Goal: Task Accomplishment & Management: Use online tool/utility

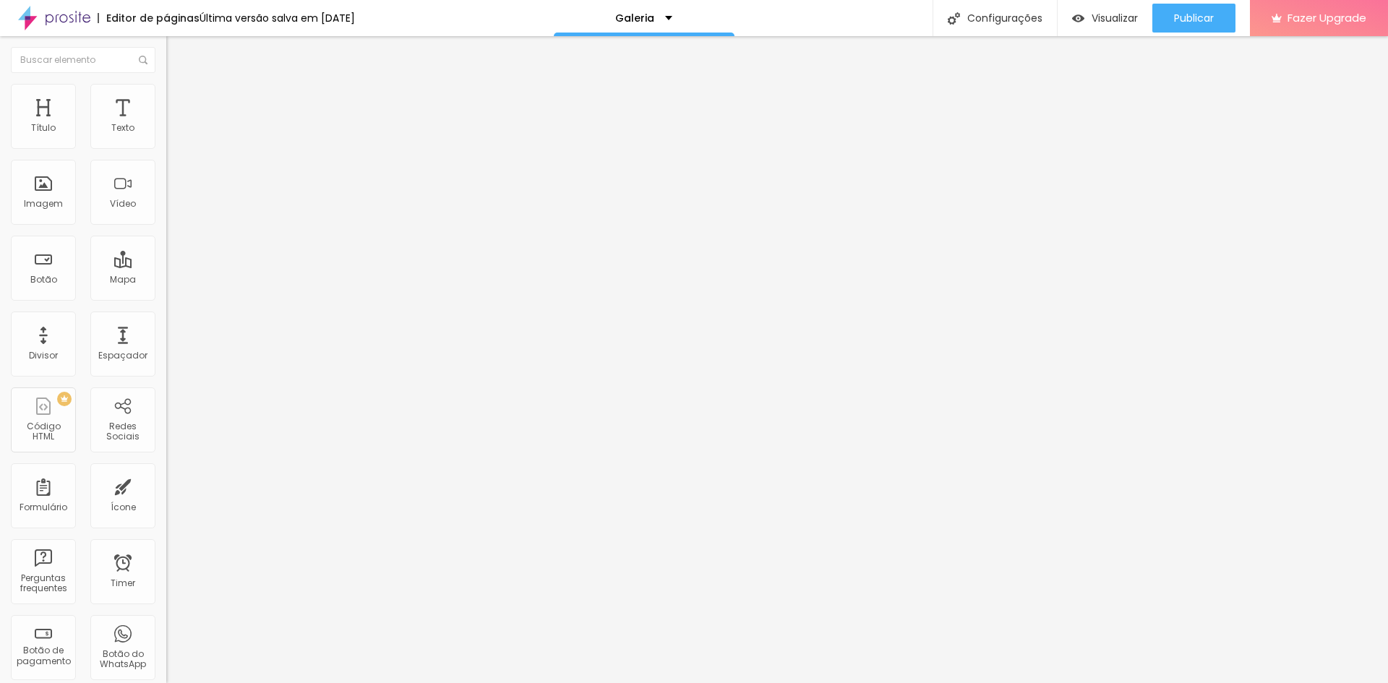
drag, startPoint x: 129, startPoint y: 167, endPoint x: 0, endPoint y: 163, distance: 128.8
click at [166, 163] on div "Texto Encontre sua galeria Alinhamento Tamanho Normal Pequeno Normal Grande Lin…" at bounding box center [249, 218] width 166 height 210
type input "Conheça um pouco do meu trabalho"
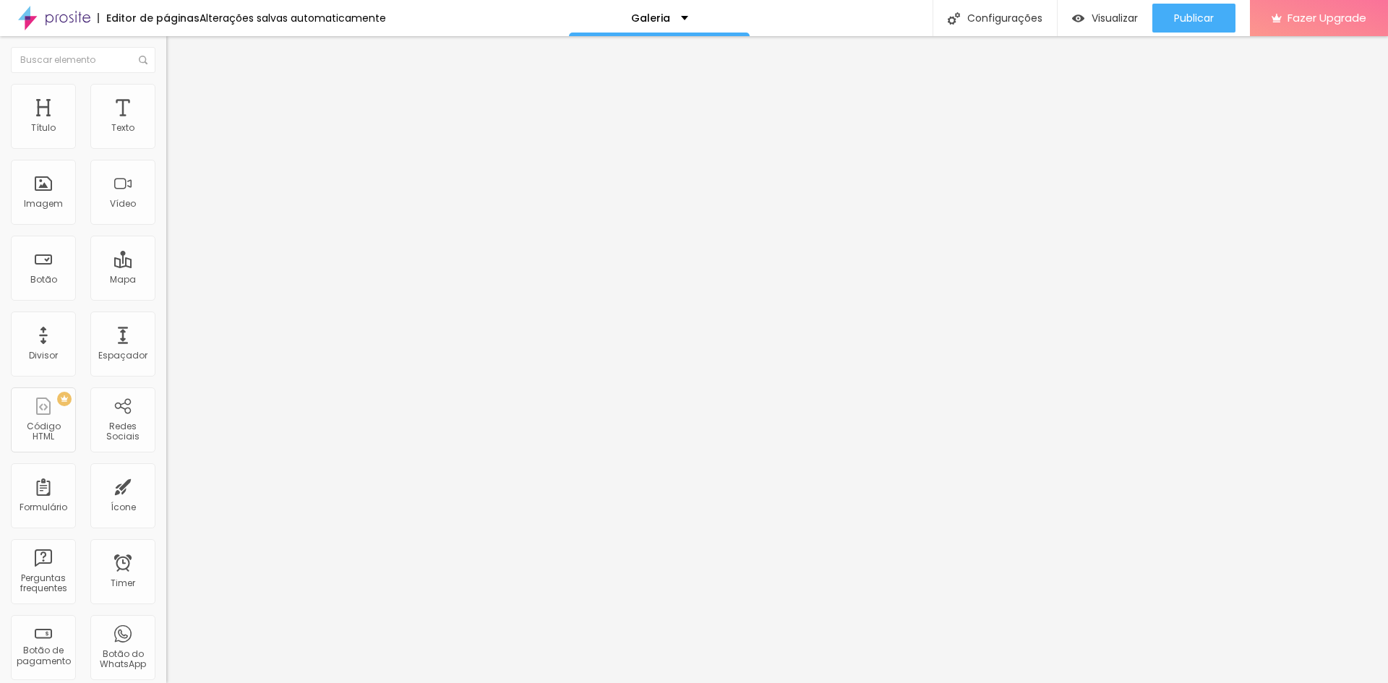
click at [166, 124] on span "Trocar imagem" at bounding box center [205, 118] width 79 height 12
drag, startPoint x: 19, startPoint y: 158, endPoint x: 160, endPoint y: 156, distance: 141.0
click at [166, 156] on div "Texto Conheça um pouco do meu trabalho Alinhamento [GEOGRAPHIC_DATA] Link URL #…" at bounding box center [249, 218] width 166 height 210
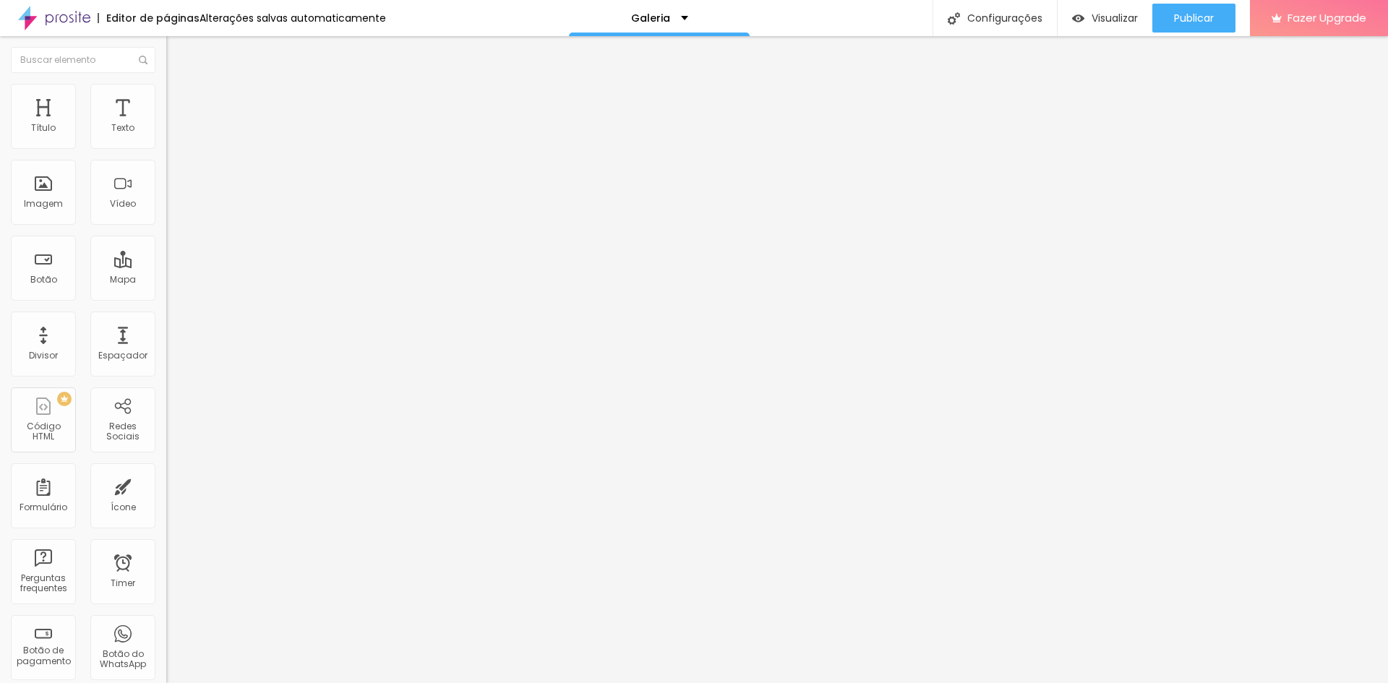
scroll to position [0, 0]
click at [166, 84] on img at bounding box center [172, 90] width 13 height 13
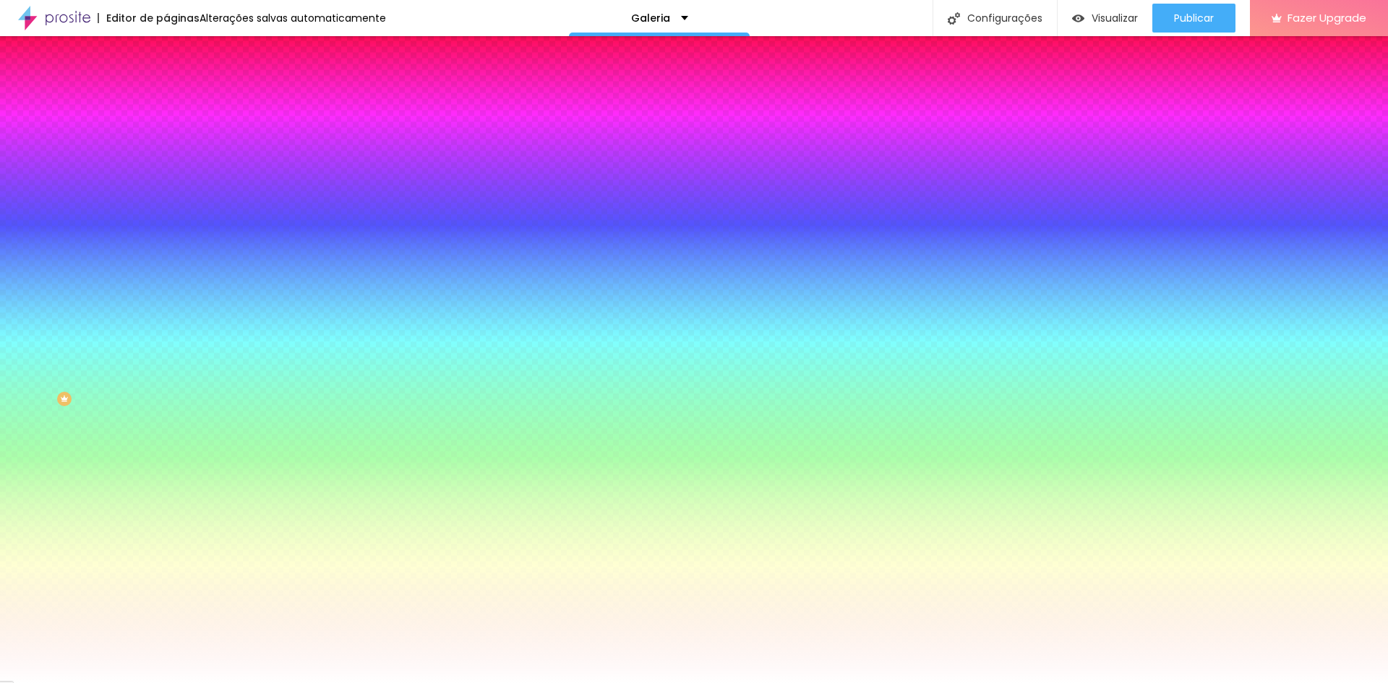
click at [166, 150] on span "Nenhum" at bounding box center [185, 144] width 38 height 12
click at [172, 281] on icon "button" at bounding box center [177, 275] width 10 height 10
click at [166, 98] on li "Avançado" at bounding box center [249, 105] width 166 height 14
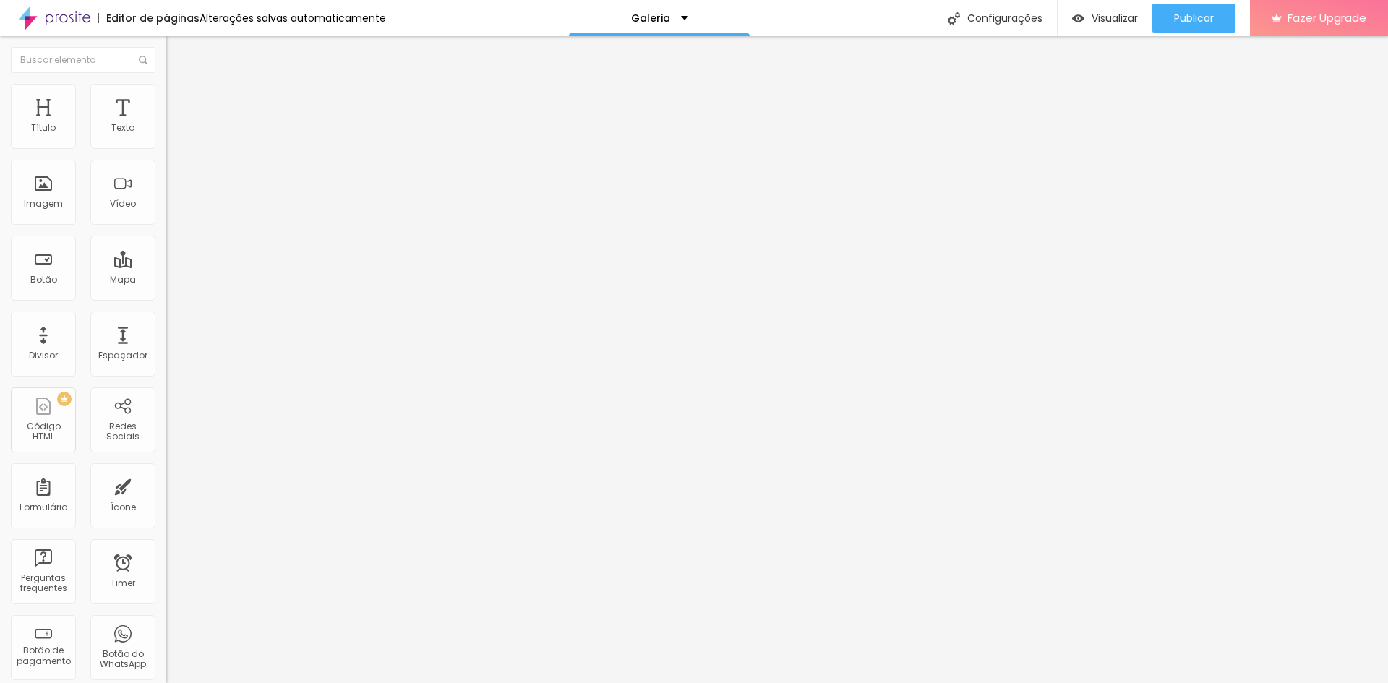
click at [179, 100] on span "Estilo" at bounding box center [190, 93] width 22 height 12
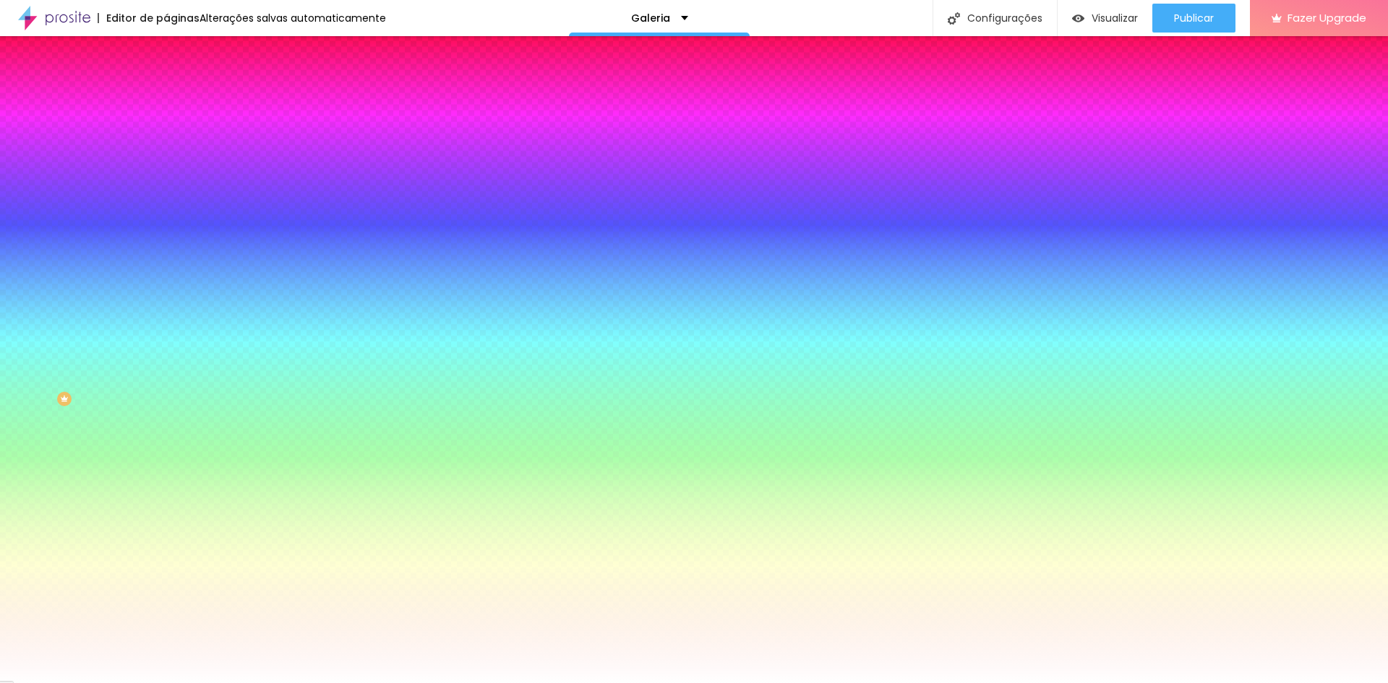
click at [166, 150] on span "Nenhum" at bounding box center [185, 144] width 38 height 12
click at [166, 173] on span "Parallax" at bounding box center [183, 167] width 35 height 12
click at [166, 150] on span "Parallax" at bounding box center [183, 144] width 35 height 12
click at [166, 158] on div "Nenhum" at bounding box center [249, 153] width 166 height 9
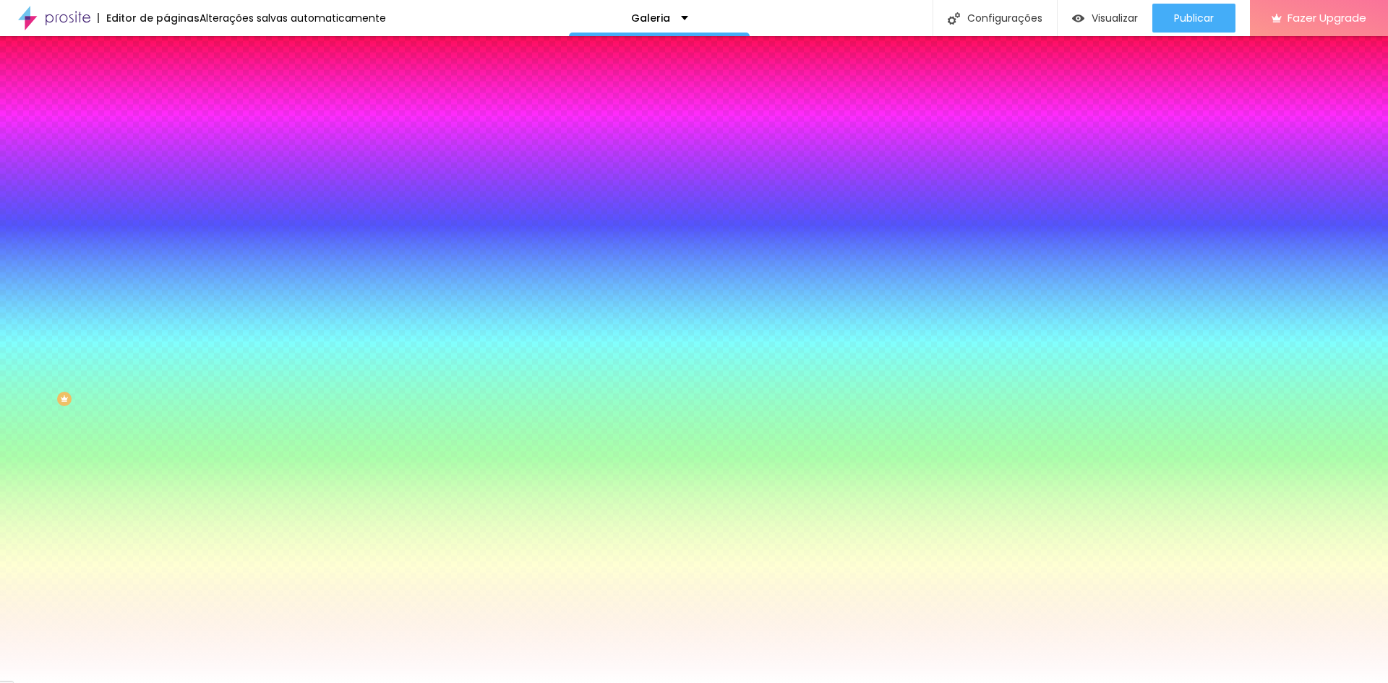
click at [166, 260] on button "button" at bounding box center [176, 251] width 20 height 15
radio input "true"
radio input "false"
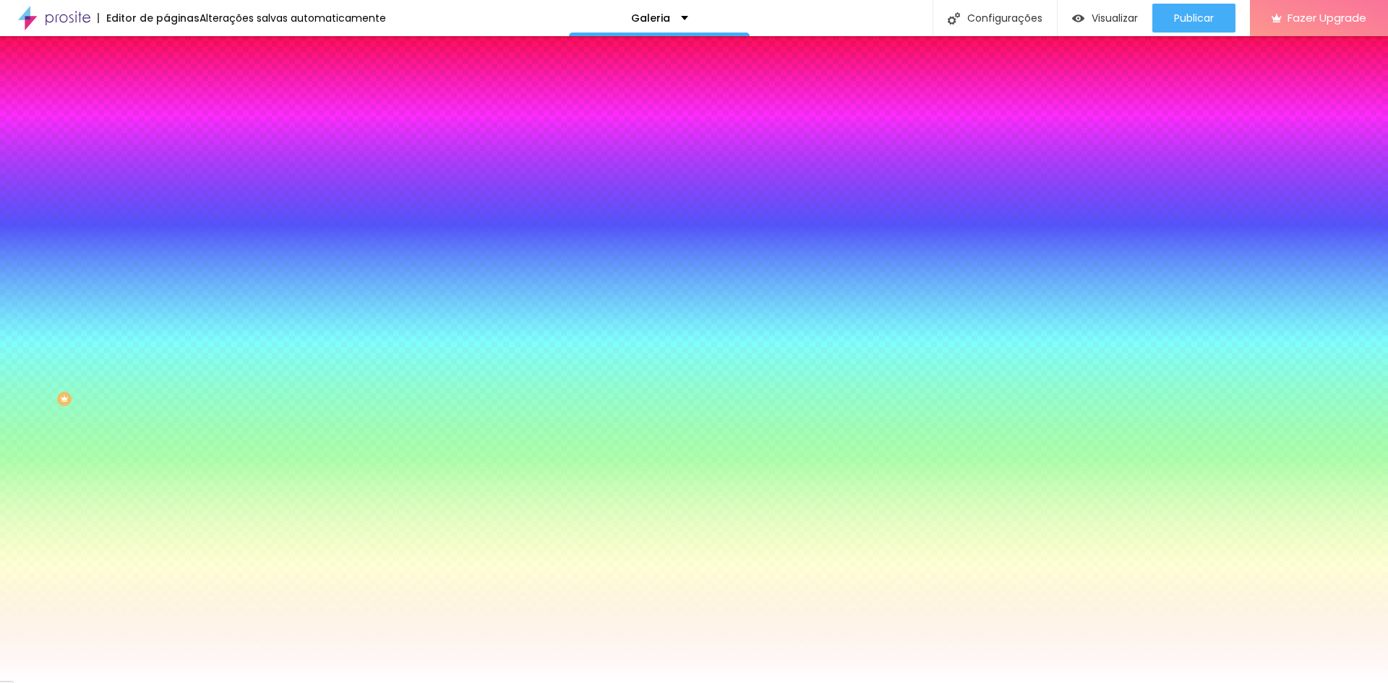
radio input "true"
radio input "false"
type input "110"
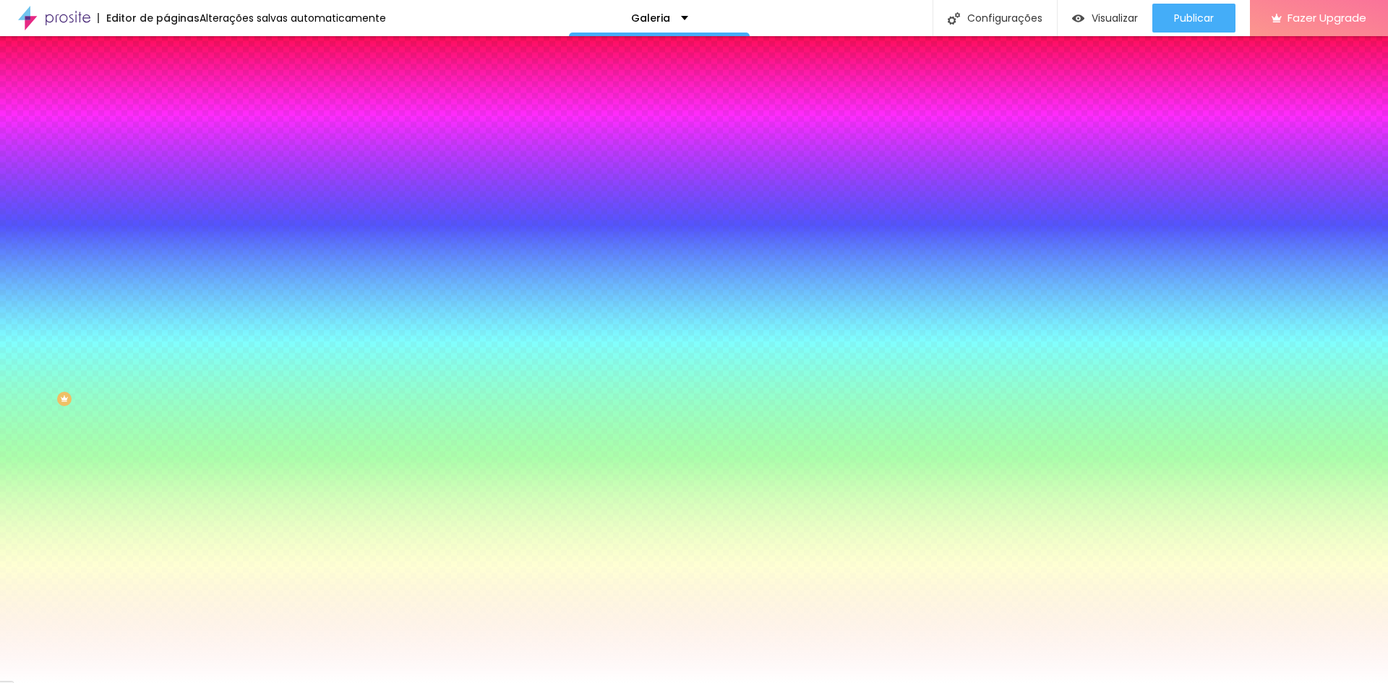
type input "165"
type input "415"
type input "455"
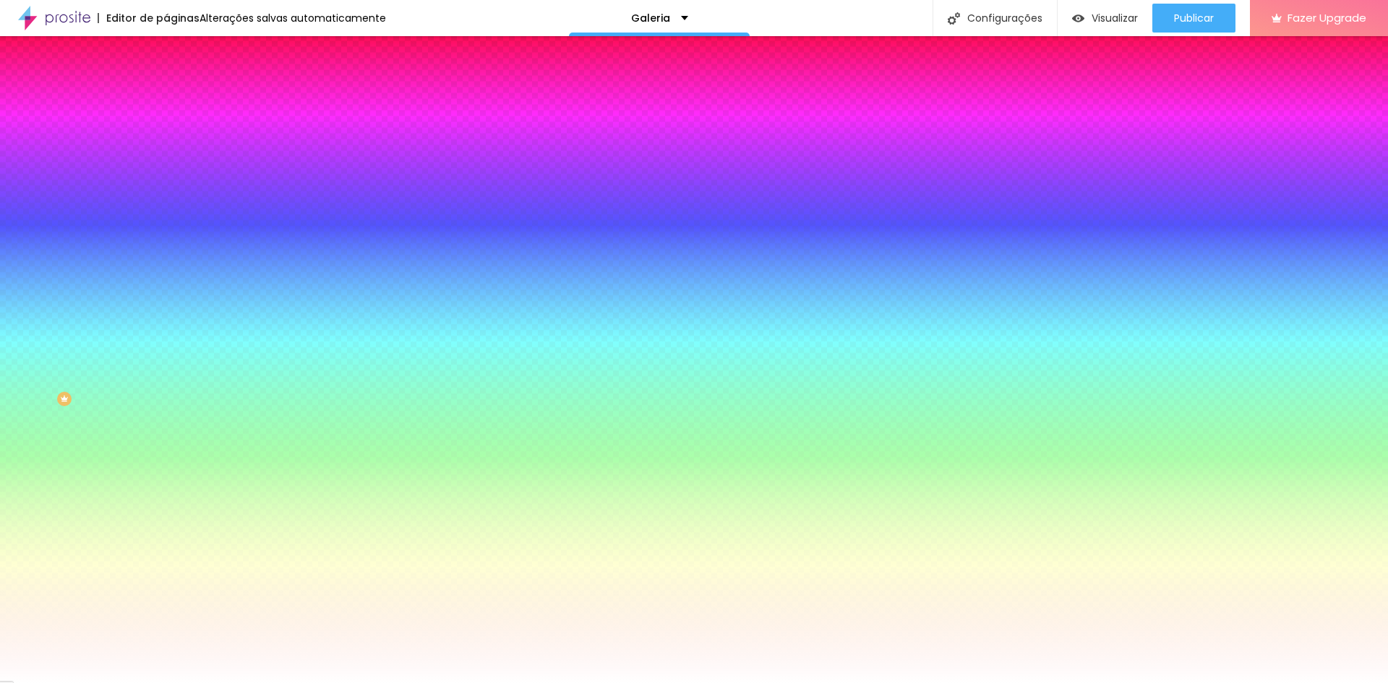
type input "455"
type input "490"
type input "495"
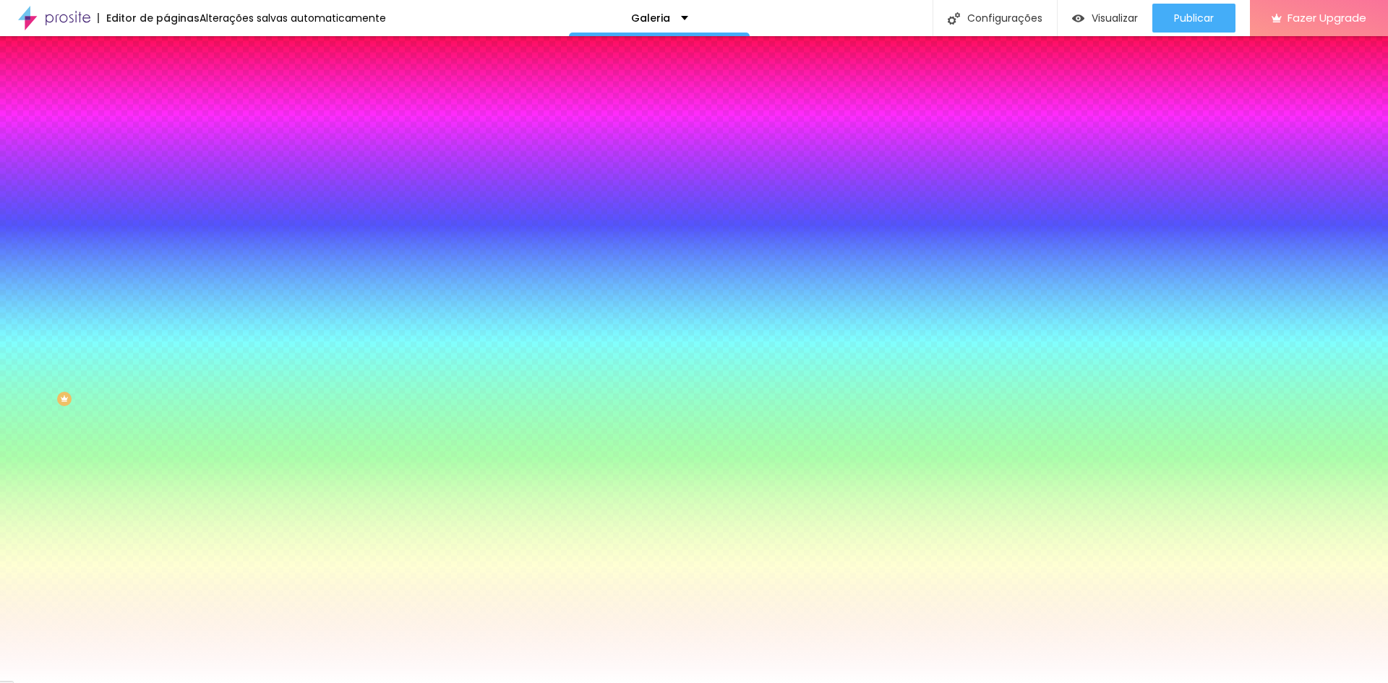
type input "430"
type input "100"
drag, startPoint x: 162, startPoint y: 604, endPoint x: 100, endPoint y: 596, distance: 62.0
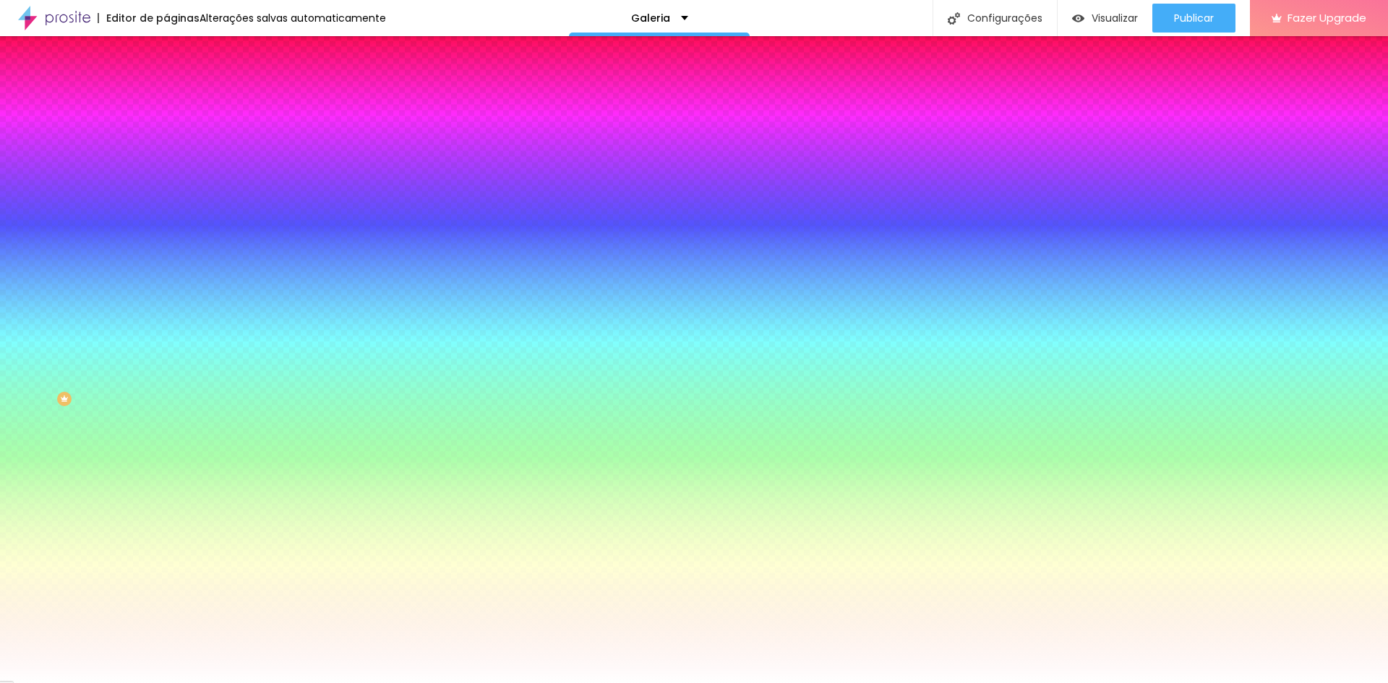
drag, startPoint x: 308, startPoint y: 632, endPoint x: 297, endPoint y: 631, distance: 10.9
click at [294, 683] on div at bounding box center [694, 692] width 1388 height 0
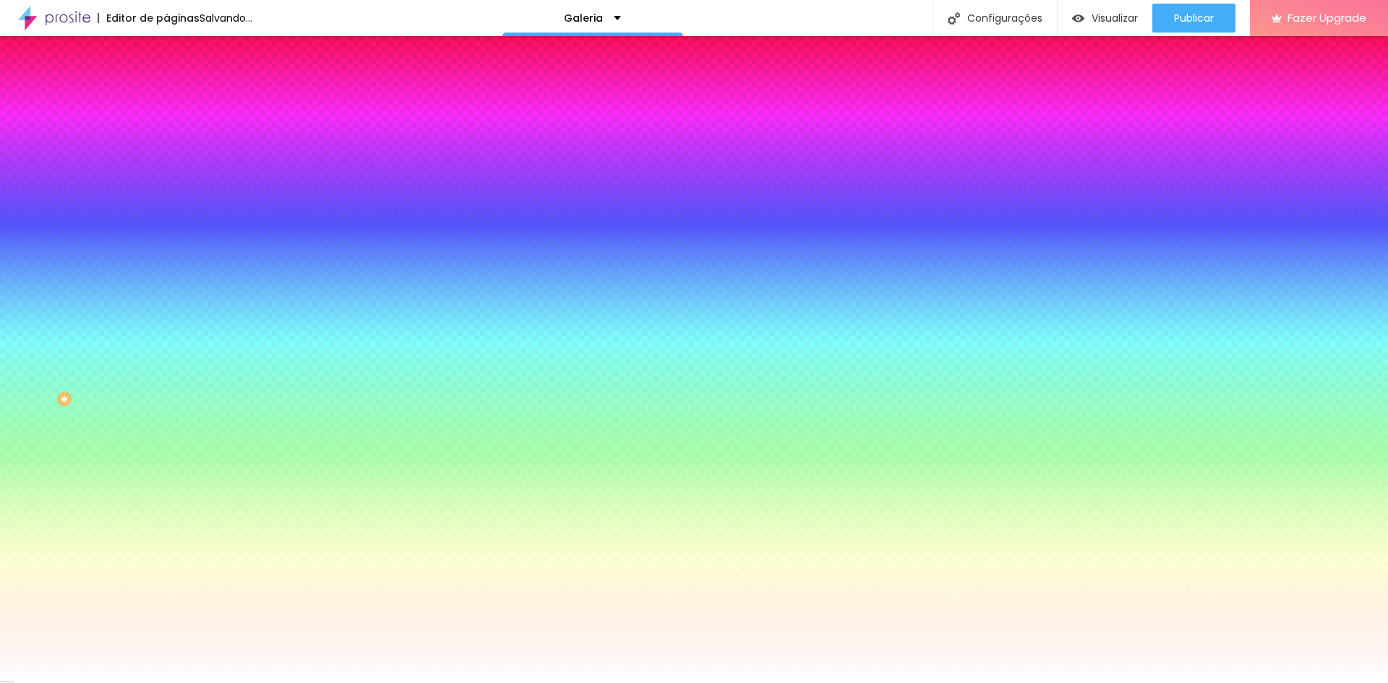
click at [79, 683] on div at bounding box center [694, 683] width 1388 height 0
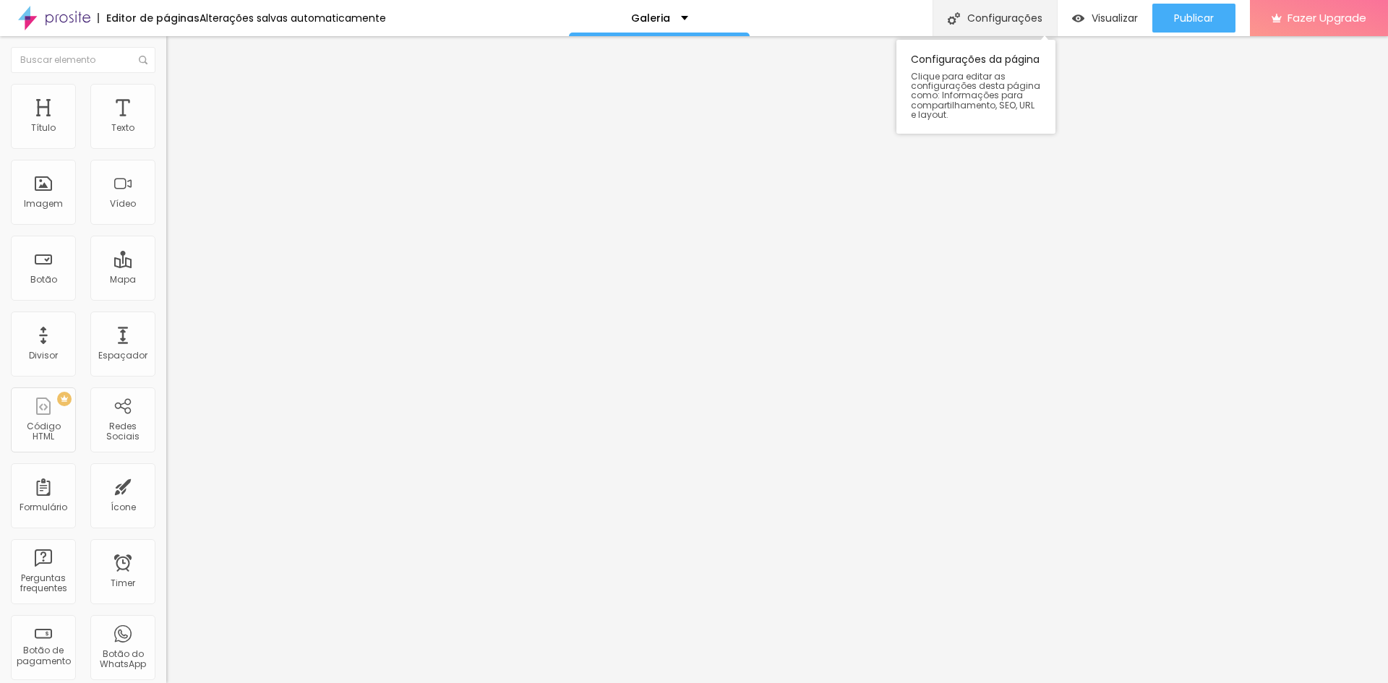
click at [995, 20] on div "Configurações" at bounding box center [995, 18] width 124 height 36
click at [166, 124] on span "Trocar imagem" at bounding box center [205, 118] width 79 height 12
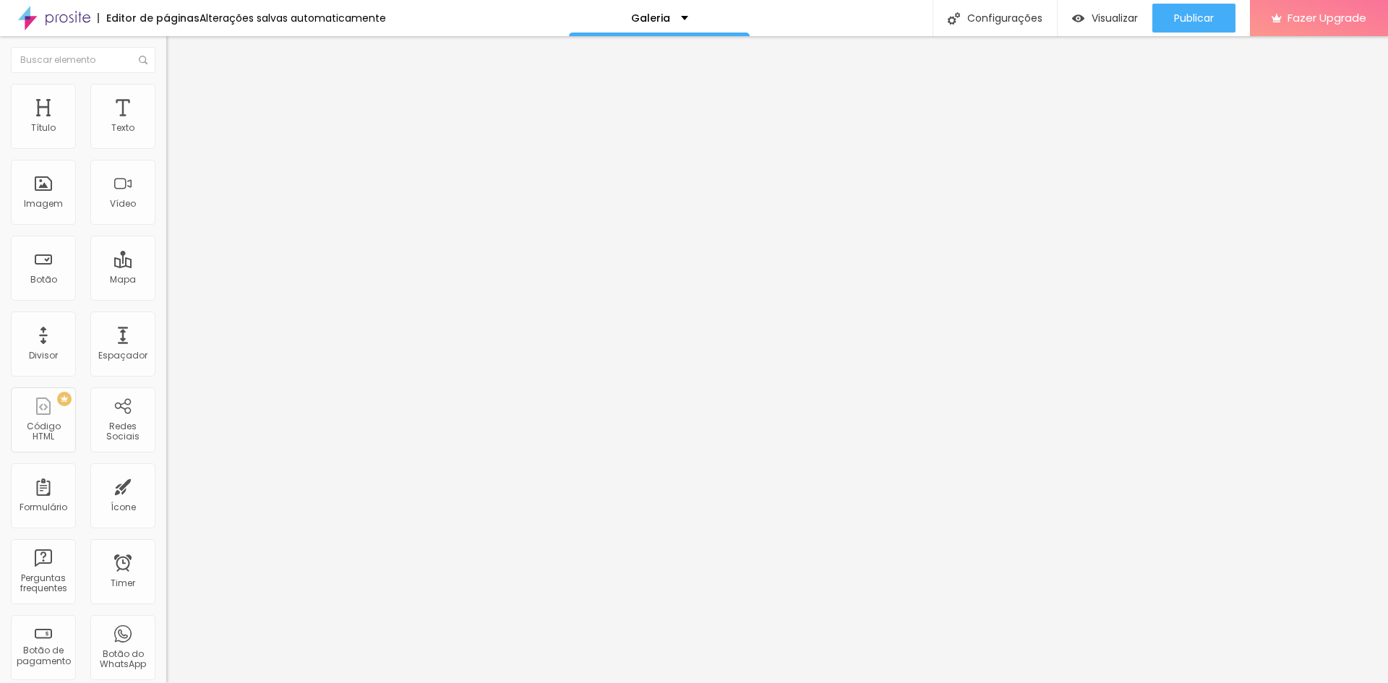
click at [310, 683] on div at bounding box center [694, 692] width 1388 height 0
click at [166, 124] on span "Trocar imagem" at bounding box center [205, 118] width 79 height 12
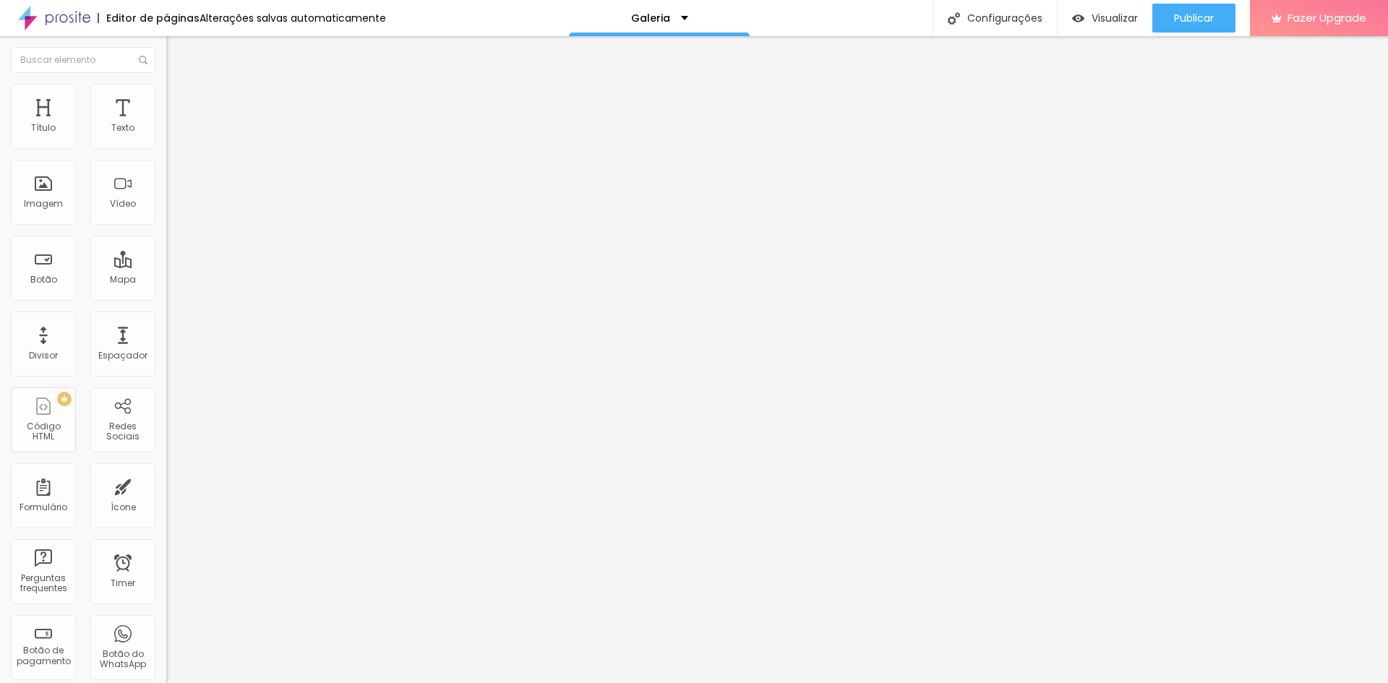
click at [166, 124] on span "Trocar imagem" at bounding box center [205, 118] width 79 height 12
click at [166, 226] on span "16:9 Cinema" at bounding box center [193, 220] width 55 height 12
click at [166, 249] on span "Padrão" at bounding box center [182, 242] width 33 height 12
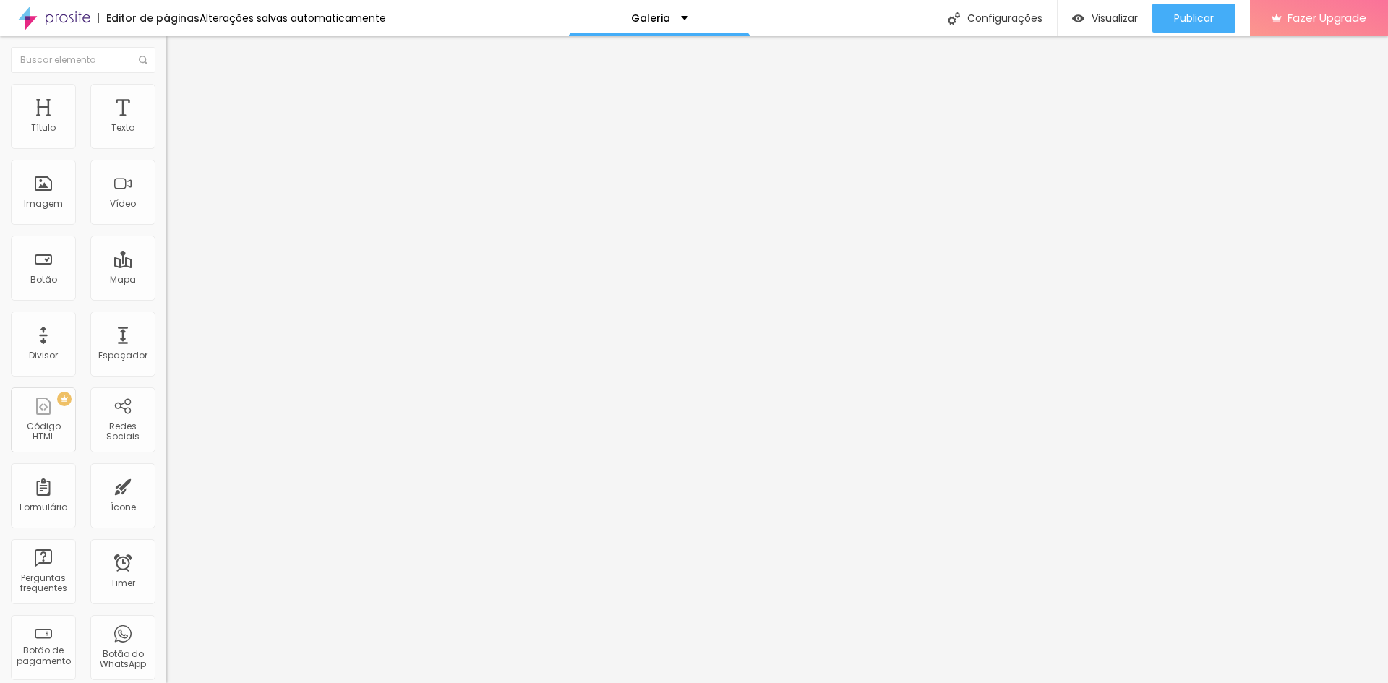
click at [166, 257] on span "Quadrado" at bounding box center [189, 251] width 47 height 12
click at [166, 226] on span "16:9 Cinema" at bounding box center [193, 220] width 55 height 12
click at [166, 257] on span "Quadrado" at bounding box center [189, 251] width 47 height 12
click at [166, 124] on span "Trocar imagem" at bounding box center [205, 118] width 79 height 12
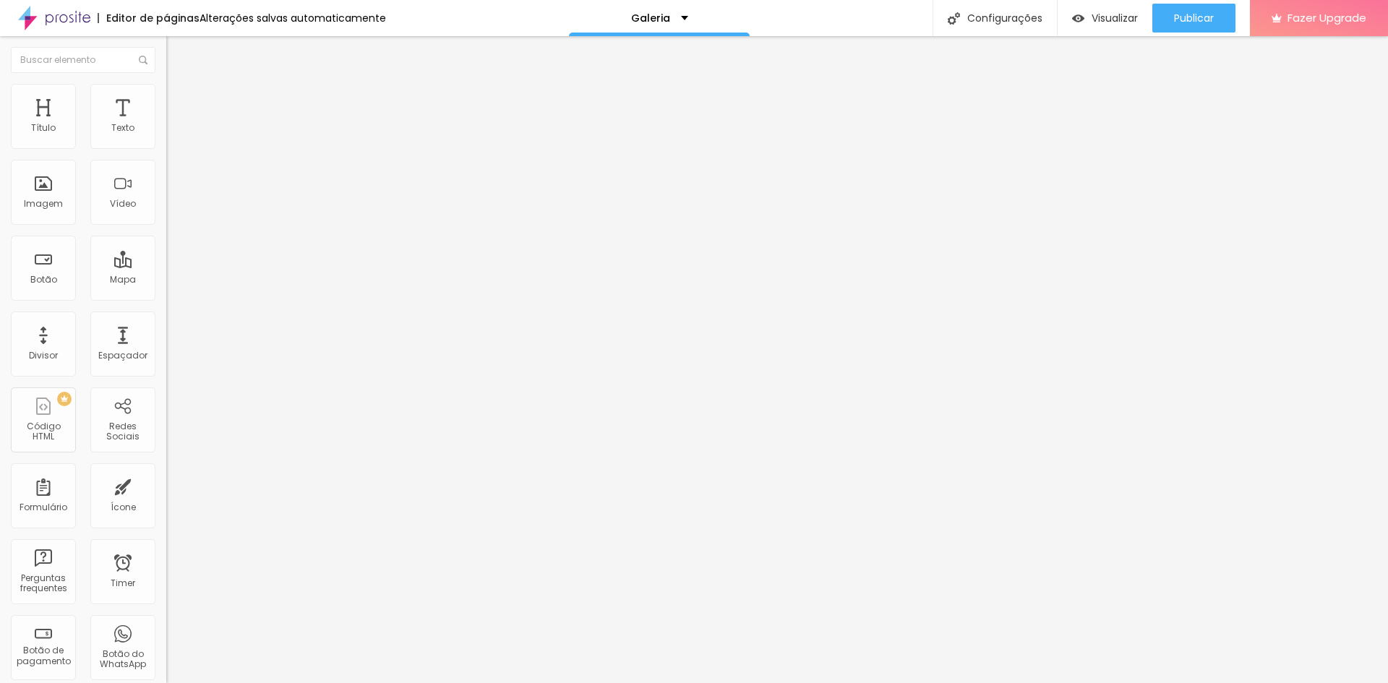
click at [166, 207] on div at bounding box center [249, 202] width 166 height 12
click at [166, 194] on img at bounding box center [171, 189] width 10 height 10
click at [166, 226] on span "16:9 Cinema" at bounding box center [193, 220] width 55 height 12
click at [166, 256] on div "Quadrado 1:1" at bounding box center [249, 251] width 166 height 9
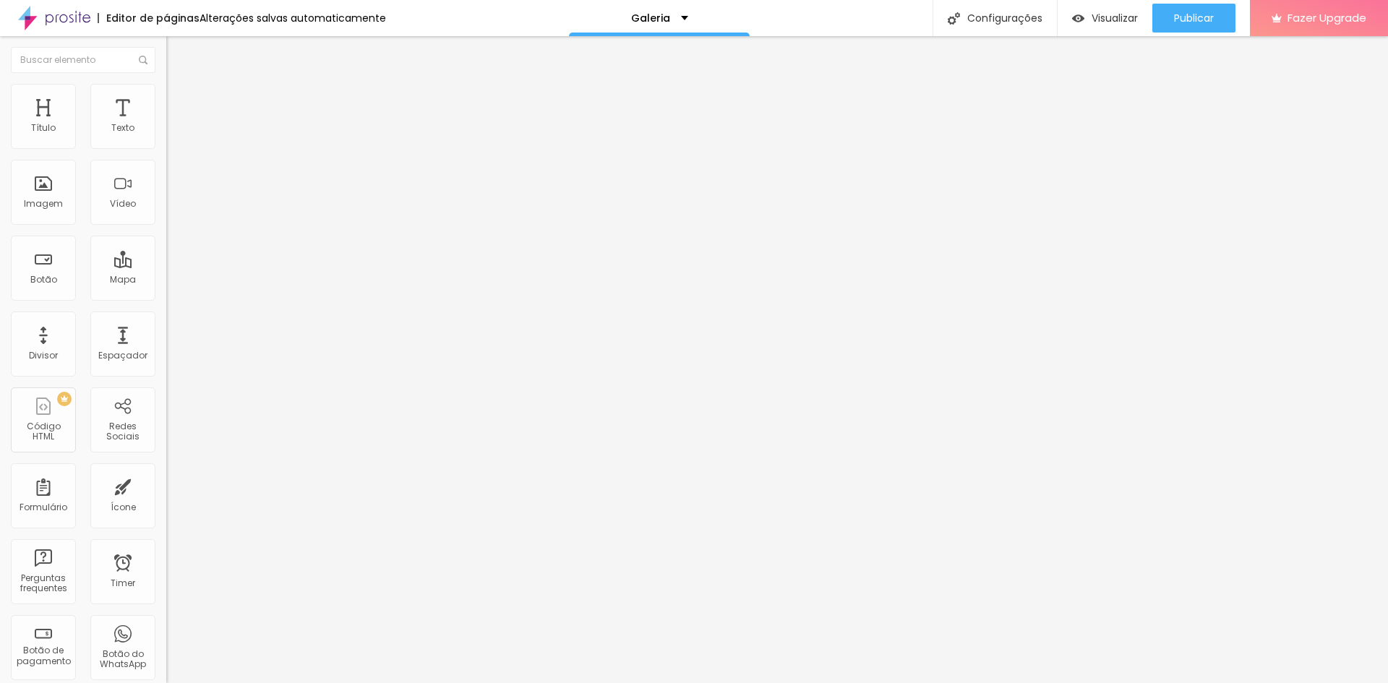
click at [166, 226] on span "16:9 Cinema" at bounding box center [193, 220] width 55 height 12
click at [166, 257] on span "Quadrado" at bounding box center [189, 251] width 47 height 12
click at [166, 226] on span "16:9 Cinema" at bounding box center [193, 220] width 55 height 12
click at [166, 257] on span "Quadrado" at bounding box center [189, 251] width 47 height 12
click at [166, 124] on span "Trocar imagem" at bounding box center [205, 118] width 79 height 12
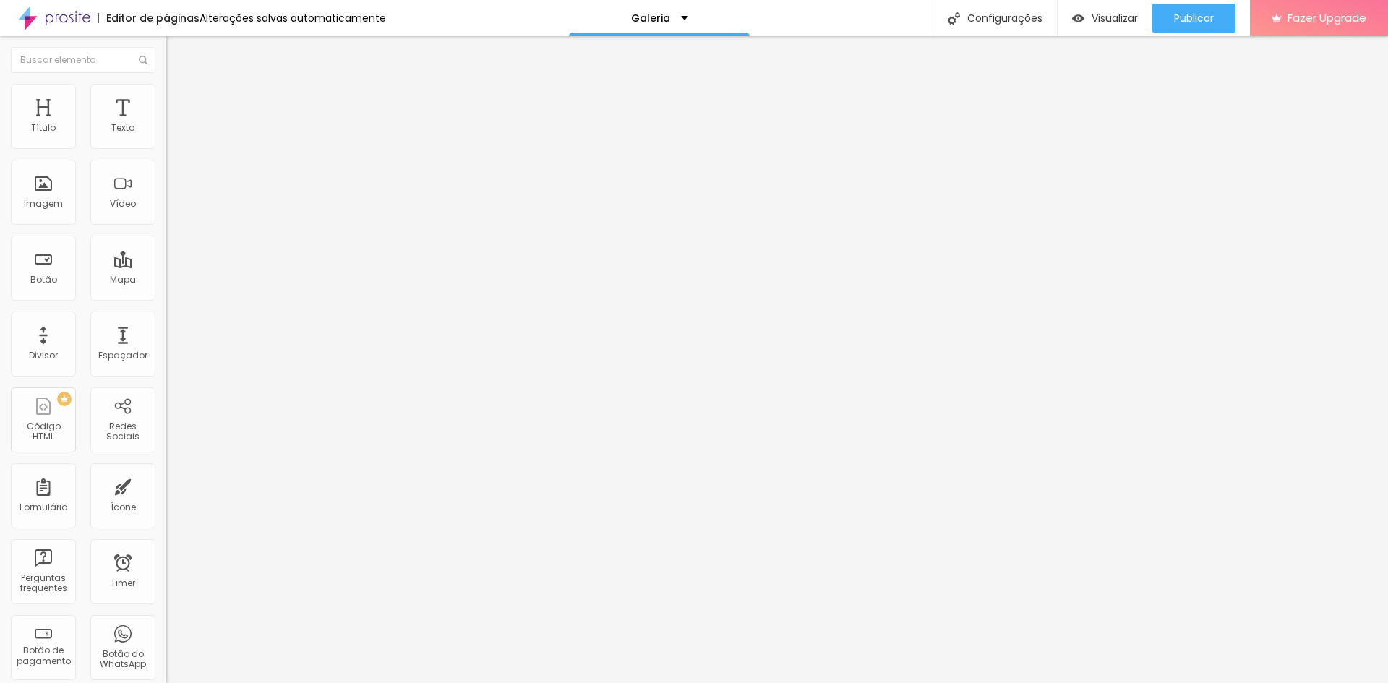
click at [166, 226] on span "16:9 Cinema" at bounding box center [193, 220] width 55 height 12
click at [166, 257] on span "Quadrado" at bounding box center [189, 251] width 47 height 12
click at [166, 226] on span "16:9 Cinema" at bounding box center [193, 220] width 55 height 12
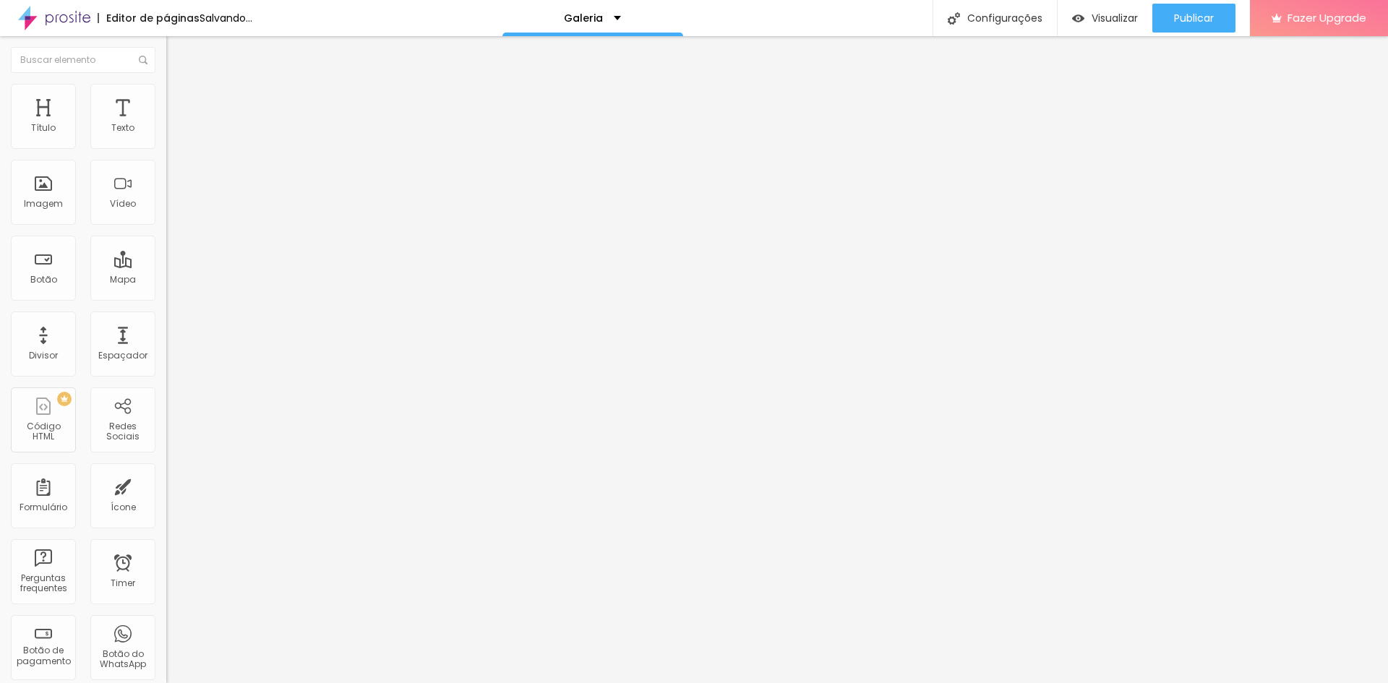
click at [166, 257] on span "Quadrado" at bounding box center [189, 251] width 47 height 12
click at [166, 226] on span "16:9 Cinema" at bounding box center [193, 220] width 55 height 12
click at [166, 257] on span "Quadrado" at bounding box center [189, 251] width 47 height 12
click at [166, 226] on span "16:9 Cinema" at bounding box center [193, 220] width 55 height 12
click at [166, 257] on span "Quadrado" at bounding box center [189, 251] width 47 height 12
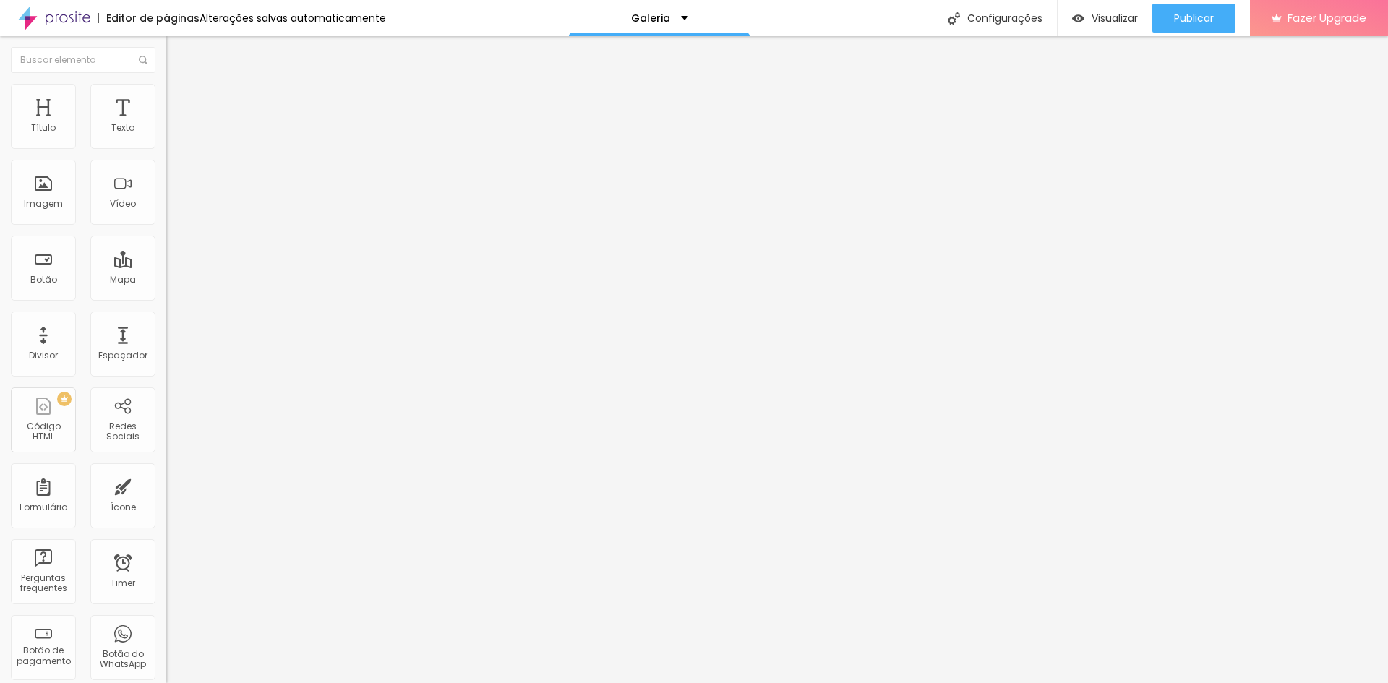
click at [166, 124] on span "Trocar imagem" at bounding box center [205, 118] width 79 height 12
click at [166, 265] on div "Proporção 16:9 Cinema Cinema 16:9 Padrão 4:3 Quadrado 1:1 Original" at bounding box center [249, 235] width 166 height 57
click at [166, 226] on span "16:9 Cinema" at bounding box center [193, 220] width 55 height 12
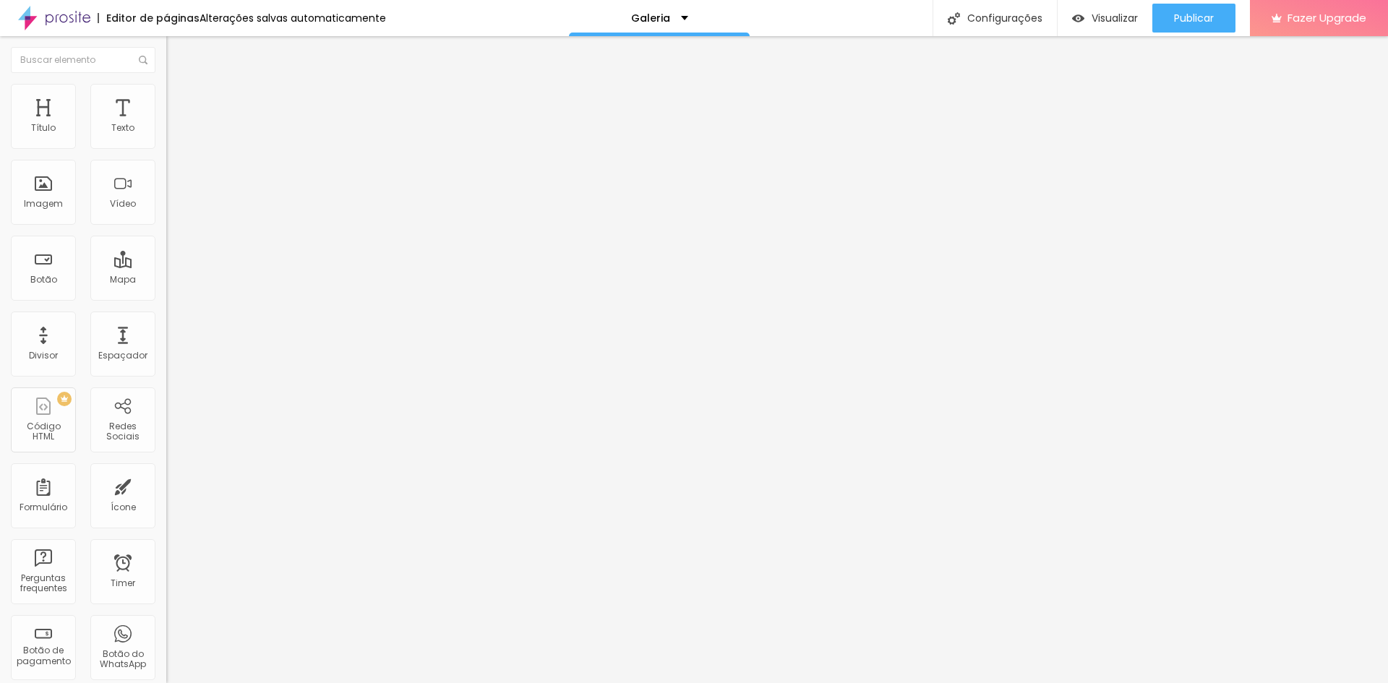
click at [166, 257] on span "Quadrado" at bounding box center [189, 251] width 47 height 12
click at [166, 226] on span "16:9 Cinema" at bounding box center [193, 220] width 55 height 12
click at [166, 256] on div "Quadrado 1:1" at bounding box center [249, 251] width 166 height 9
click at [166, 226] on span "16:9 Cinema" at bounding box center [193, 220] width 55 height 12
click at [166, 257] on span "Quadrado" at bounding box center [189, 251] width 47 height 12
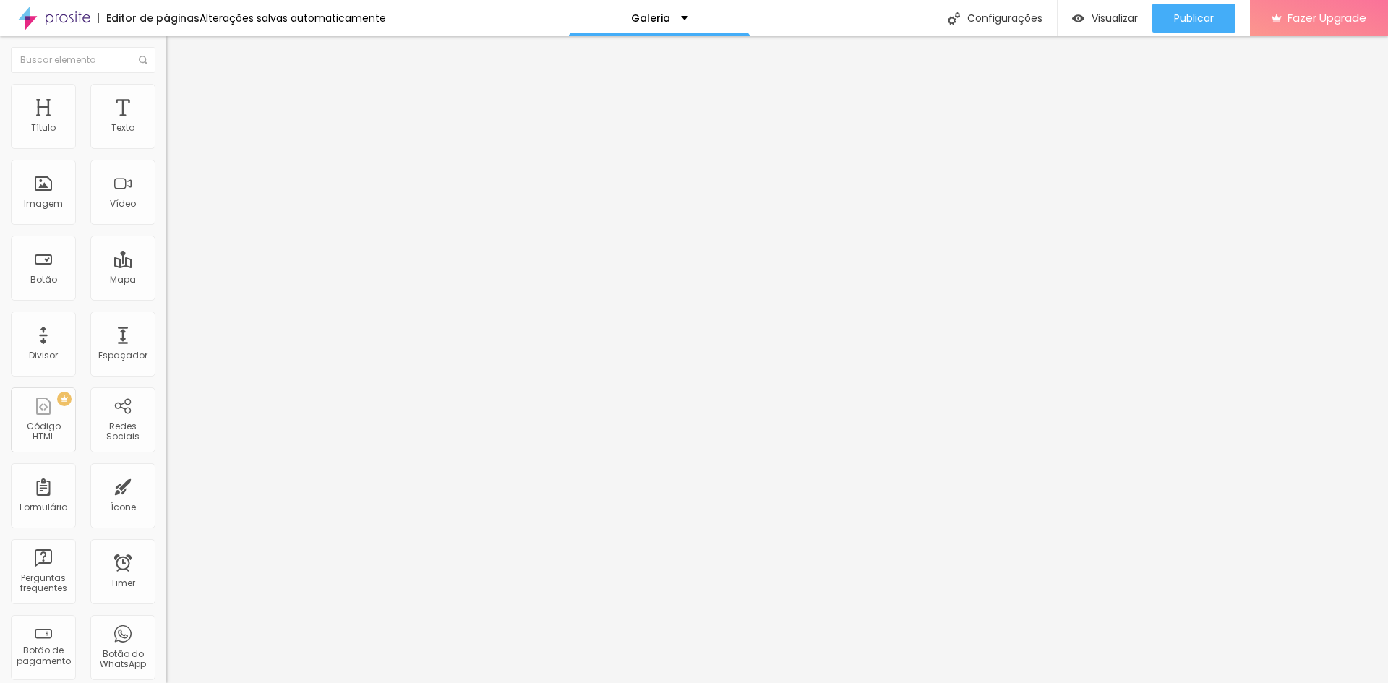
click at [166, 226] on span "16:9 Cinema" at bounding box center [193, 220] width 55 height 12
click at [166, 257] on span "Quadrado" at bounding box center [189, 251] width 47 height 12
click at [166, 124] on span "Trocar imagem" at bounding box center [205, 118] width 79 height 12
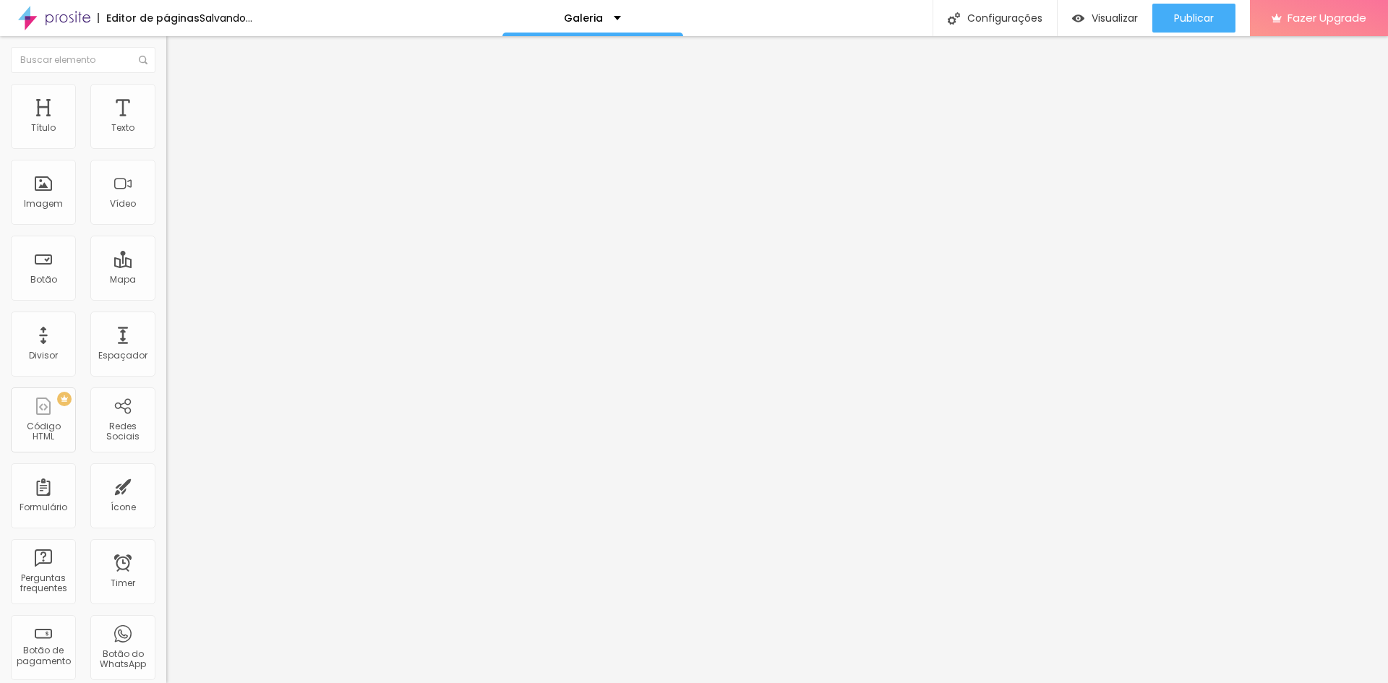
click at [166, 226] on span "16:9 Cinema" at bounding box center [193, 220] width 55 height 12
click at [166, 257] on span "Quadrado" at bounding box center [189, 251] width 47 height 12
click at [166, 226] on span "16:9 Cinema" at bounding box center [193, 220] width 55 height 12
click at [166, 257] on span "Quadrado" at bounding box center [189, 251] width 47 height 12
click at [166, 124] on span "Trocar imagem" at bounding box center [205, 118] width 79 height 12
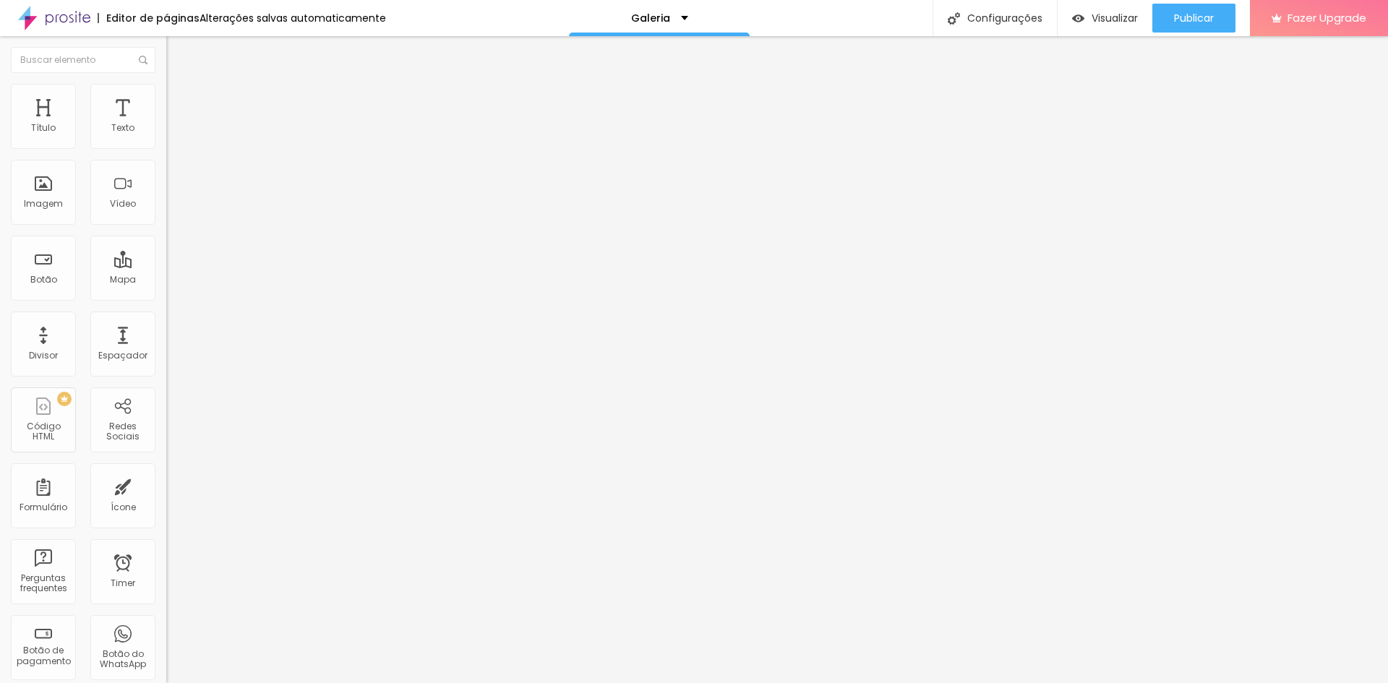
click at [166, 226] on span "16:9 Cinema" at bounding box center [193, 220] width 55 height 12
click at [166, 256] on div "Quadrado 1:1" at bounding box center [249, 251] width 166 height 9
click at [166, 124] on span "Trocar imagem" at bounding box center [205, 118] width 79 height 12
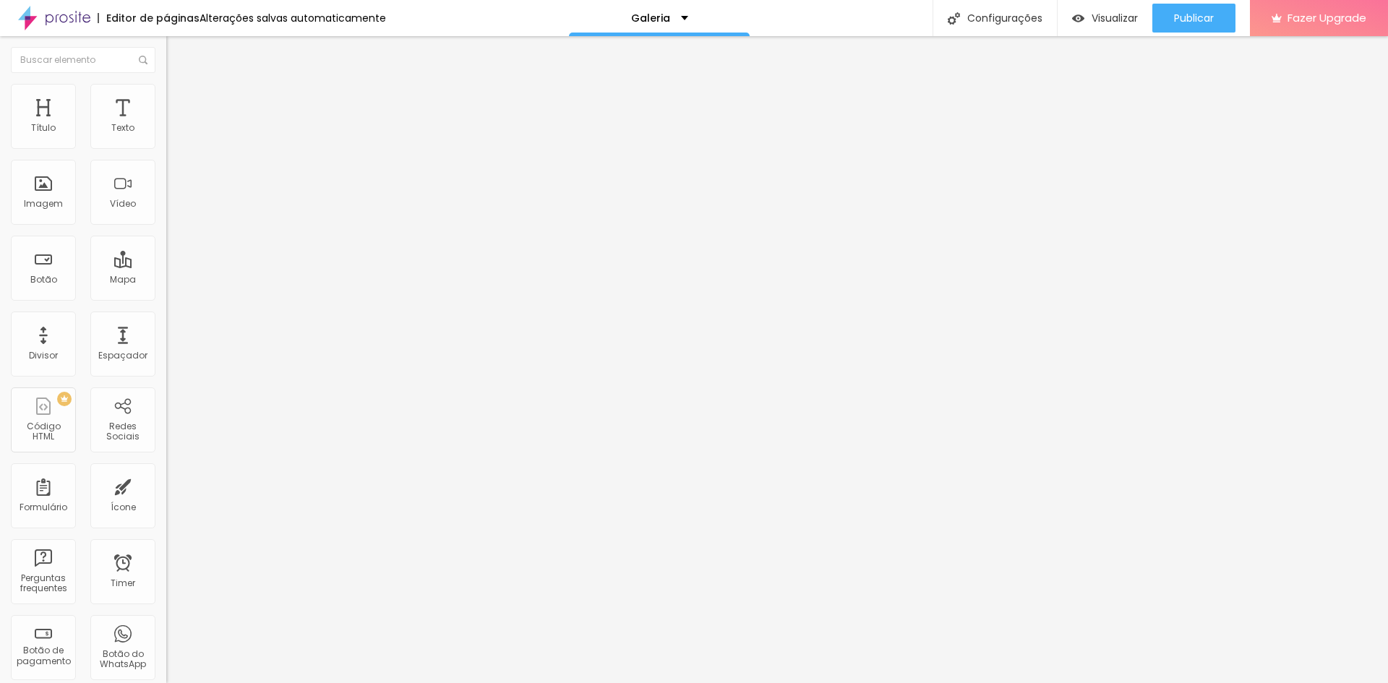
click at [166, 226] on span "16:9 Cinema" at bounding box center [193, 220] width 55 height 12
click at [166, 257] on span "Quadrado" at bounding box center [189, 251] width 47 height 12
click at [166, 226] on span "16:9 Cinema" at bounding box center [193, 220] width 55 height 12
click at [166, 257] on span "Quadrado" at bounding box center [189, 251] width 47 height 12
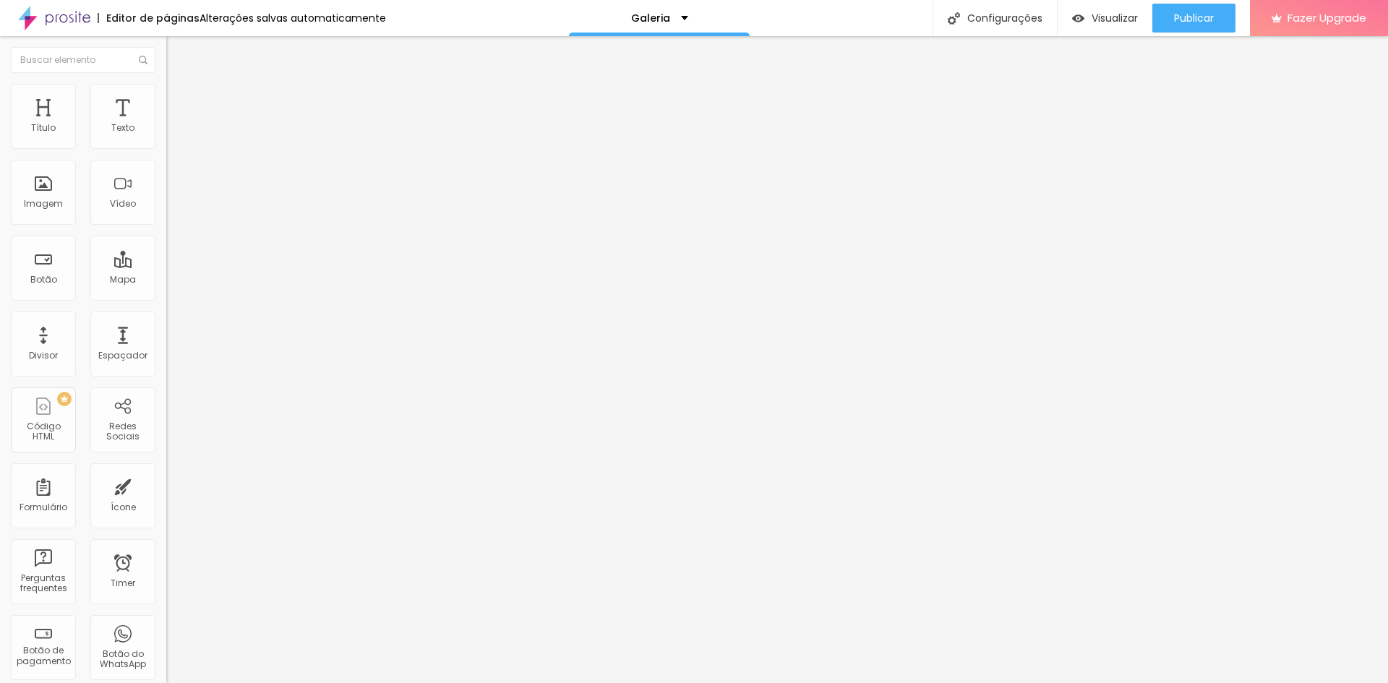
click at [166, 226] on span "16:9 Cinema" at bounding box center [193, 220] width 55 height 12
click at [166, 256] on div "Quadrado 1:1" at bounding box center [249, 251] width 166 height 9
click at [166, 226] on span "16:9 Cinema" at bounding box center [193, 220] width 55 height 12
click at [166, 257] on span "Quadrado" at bounding box center [189, 251] width 47 height 12
click at [166, 226] on span "16:9 Cinema" at bounding box center [193, 220] width 55 height 12
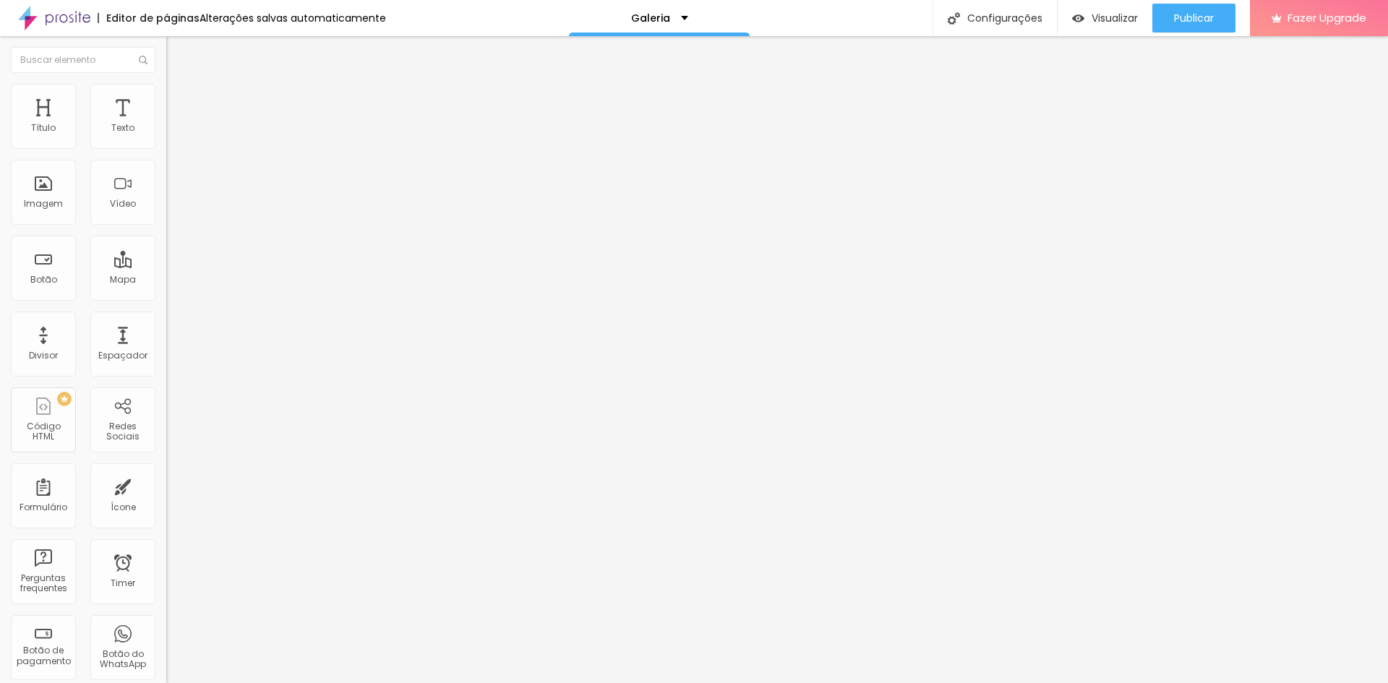
click at [166, 257] on span "Quadrado" at bounding box center [189, 251] width 47 height 12
click at [166, 226] on span "16:9 Cinema" at bounding box center [193, 220] width 55 height 12
click at [166, 257] on span "Quadrado" at bounding box center [189, 251] width 47 height 12
click at [166, 226] on span "16:9 Cinema" at bounding box center [193, 220] width 55 height 12
click at [166, 256] on div "Quadrado 1:1" at bounding box center [249, 251] width 166 height 9
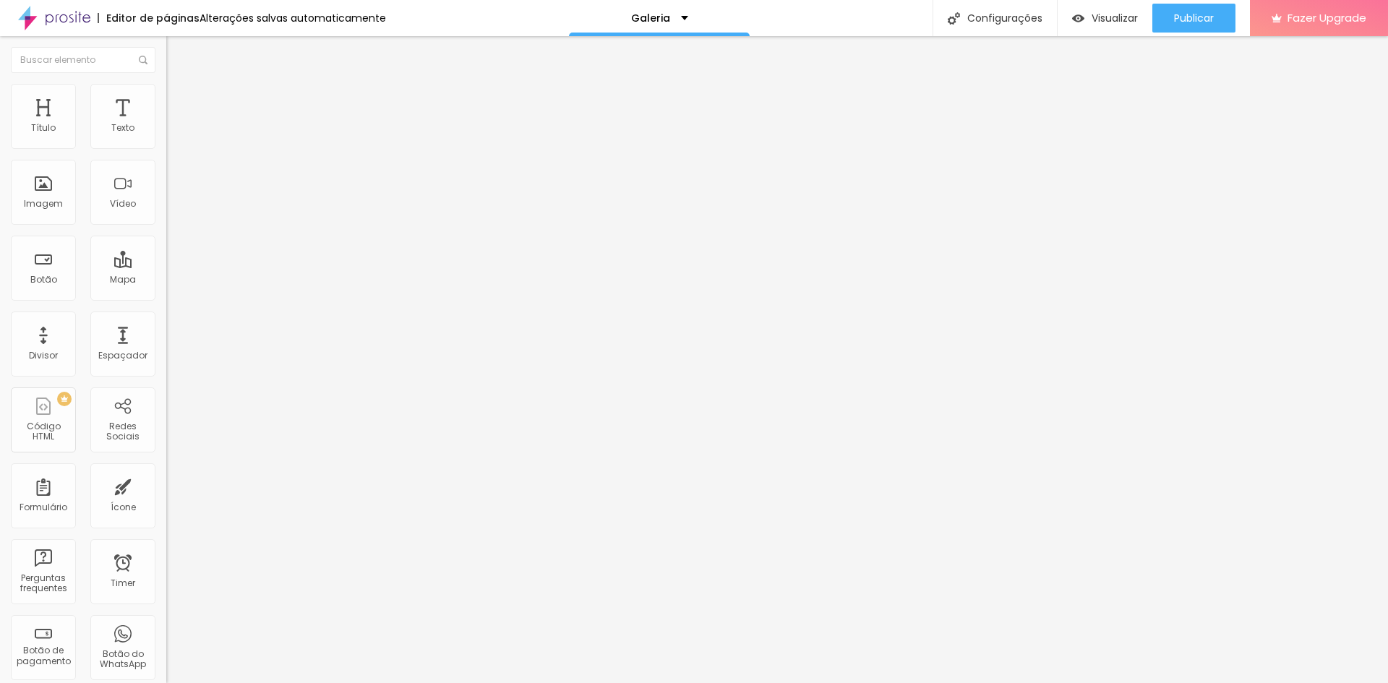
click at [166, 124] on span "Trocar imagem" at bounding box center [205, 118] width 79 height 12
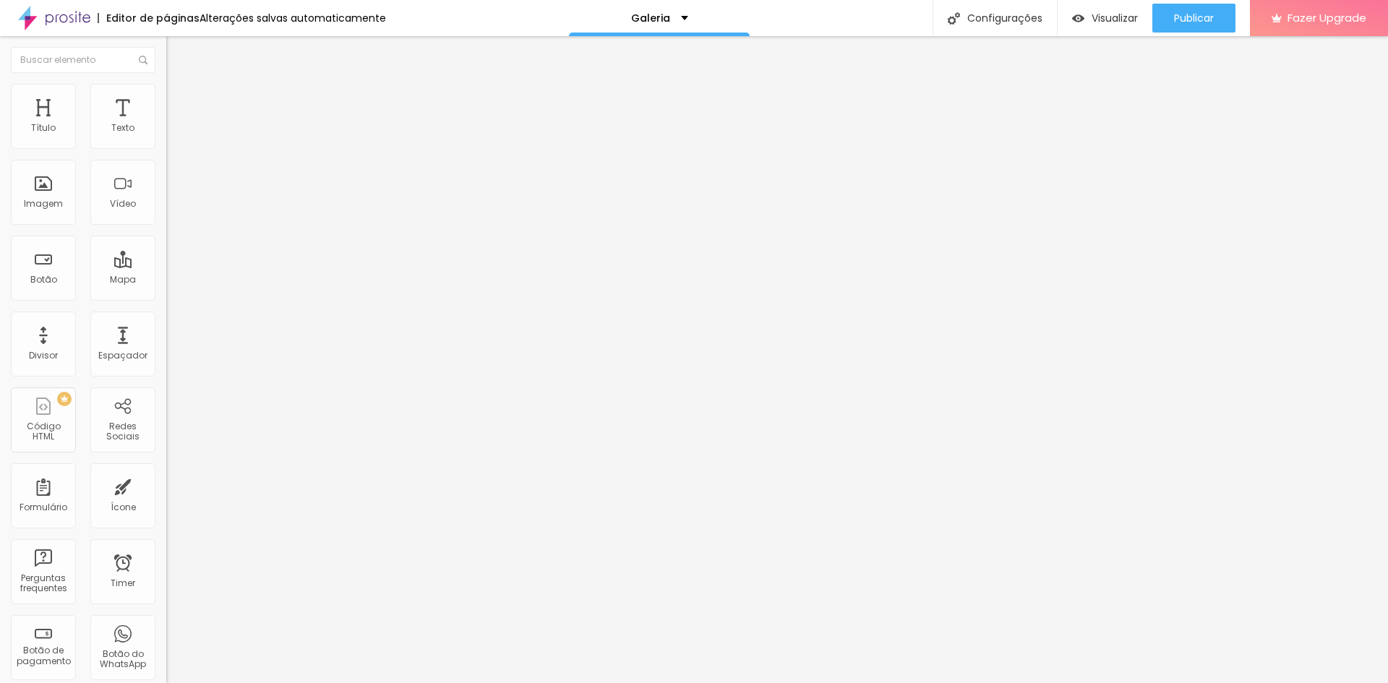
click at [166, 124] on span "Trocar imagem" at bounding box center [205, 118] width 79 height 12
click at [317, 683] on div at bounding box center [694, 692] width 1388 height 0
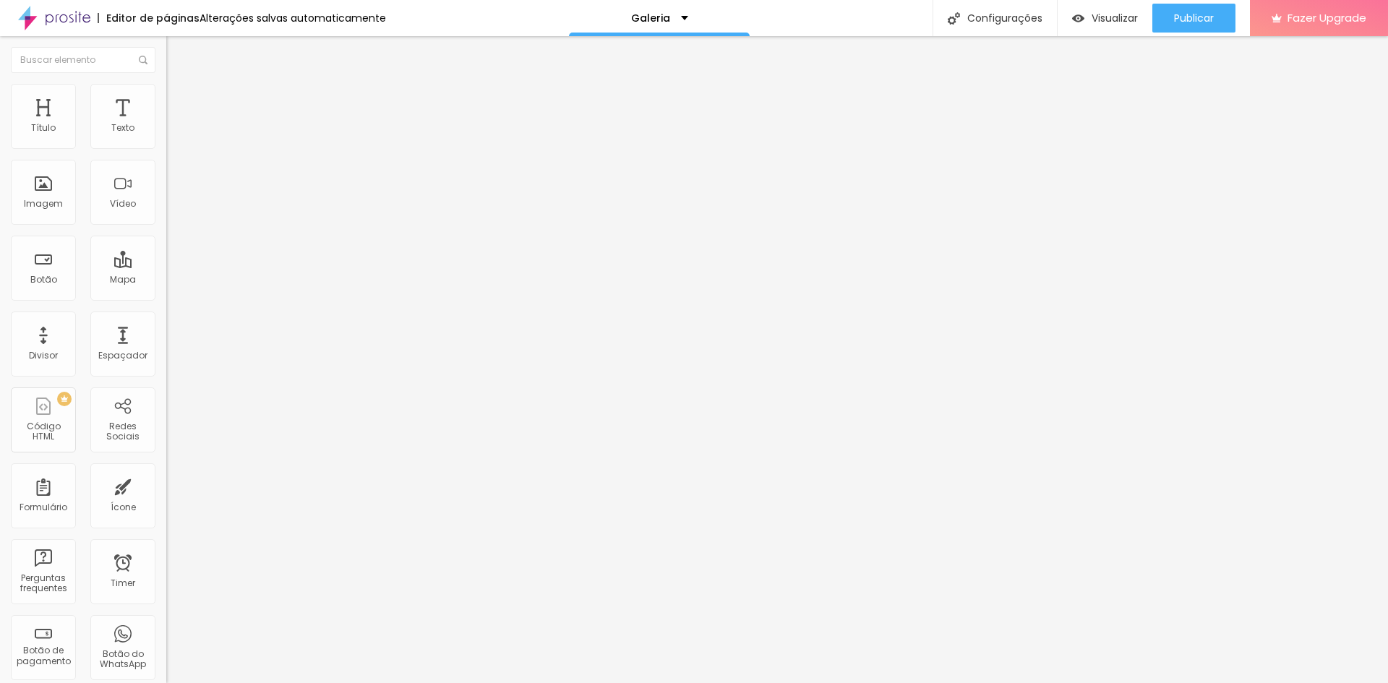
click at [166, 124] on span "Trocar imagem" at bounding box center [205, 118] width 79 height 12
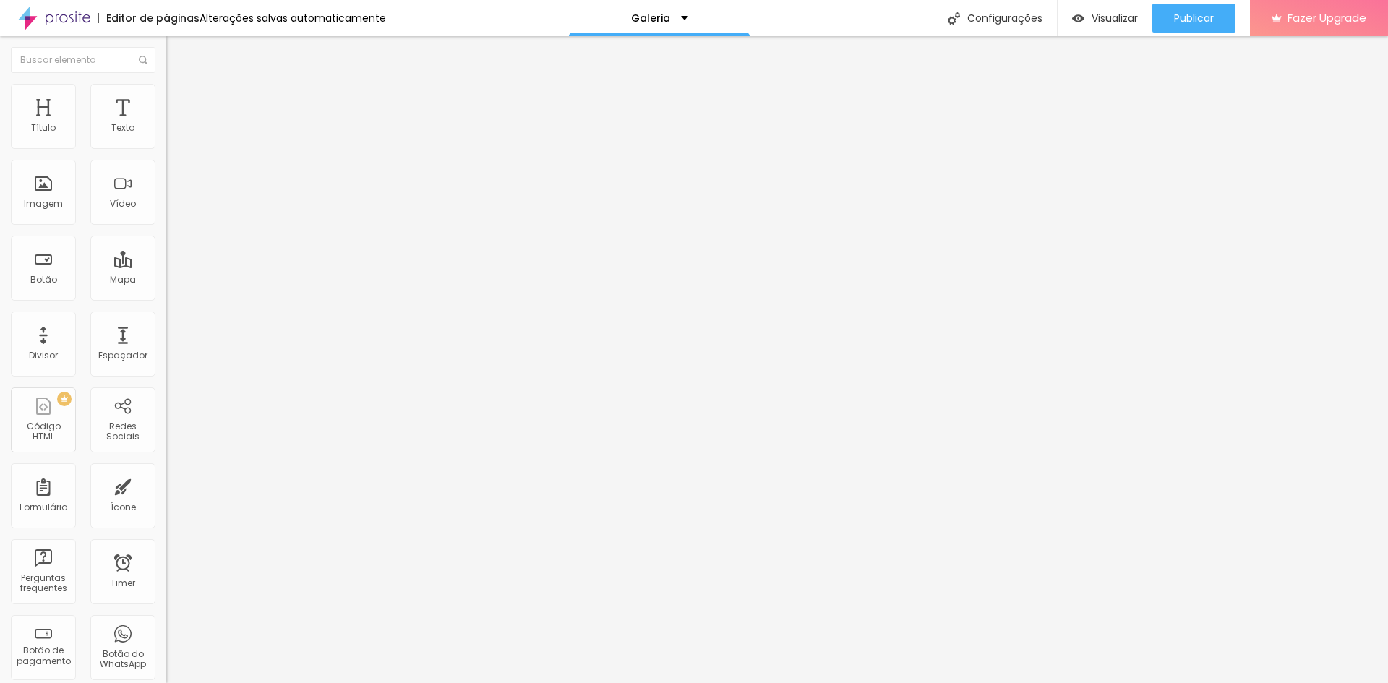
click at [166, 124] on span "Trocar imagem" at bounding box center [205, 118] width 79 height 12
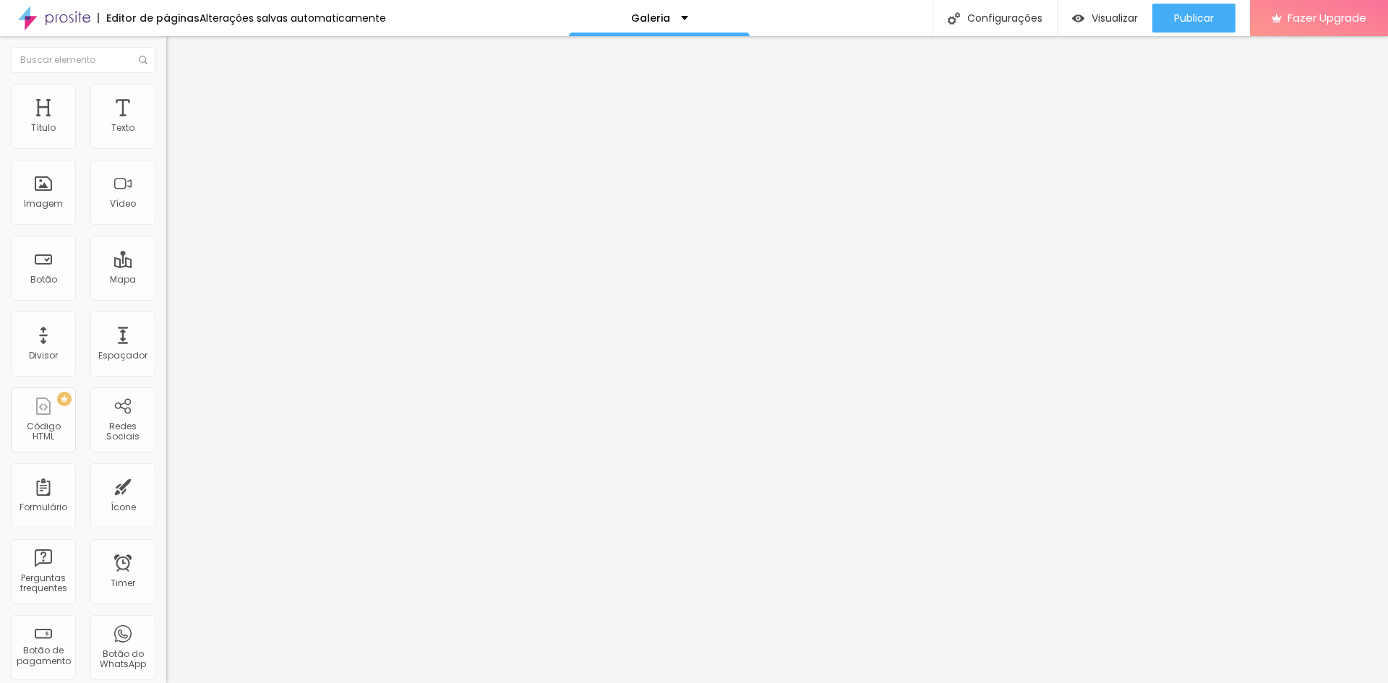
click at [166, 124] on span "Trocar imagem" at bounding box center [205, 118] width 79 height 12
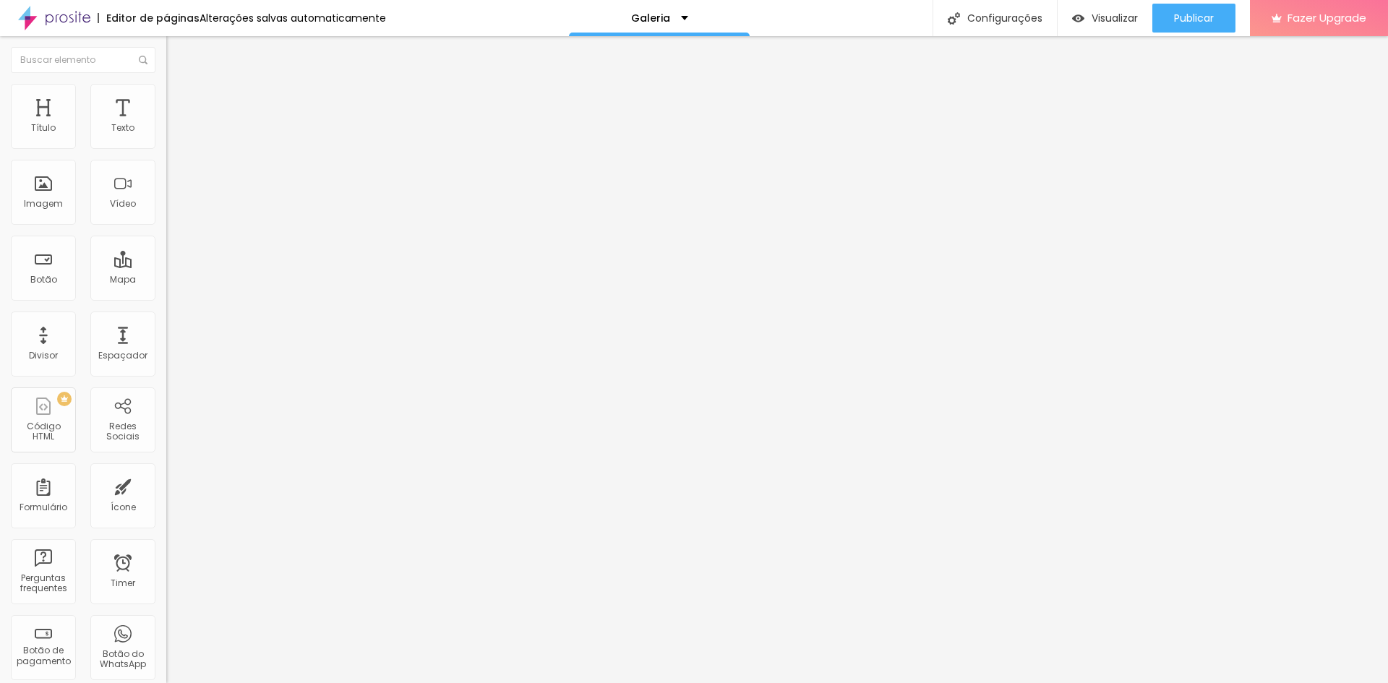
click at [166, 124] on span "Trocar imagem" at bounding box center [205, 118] width 79 height 12
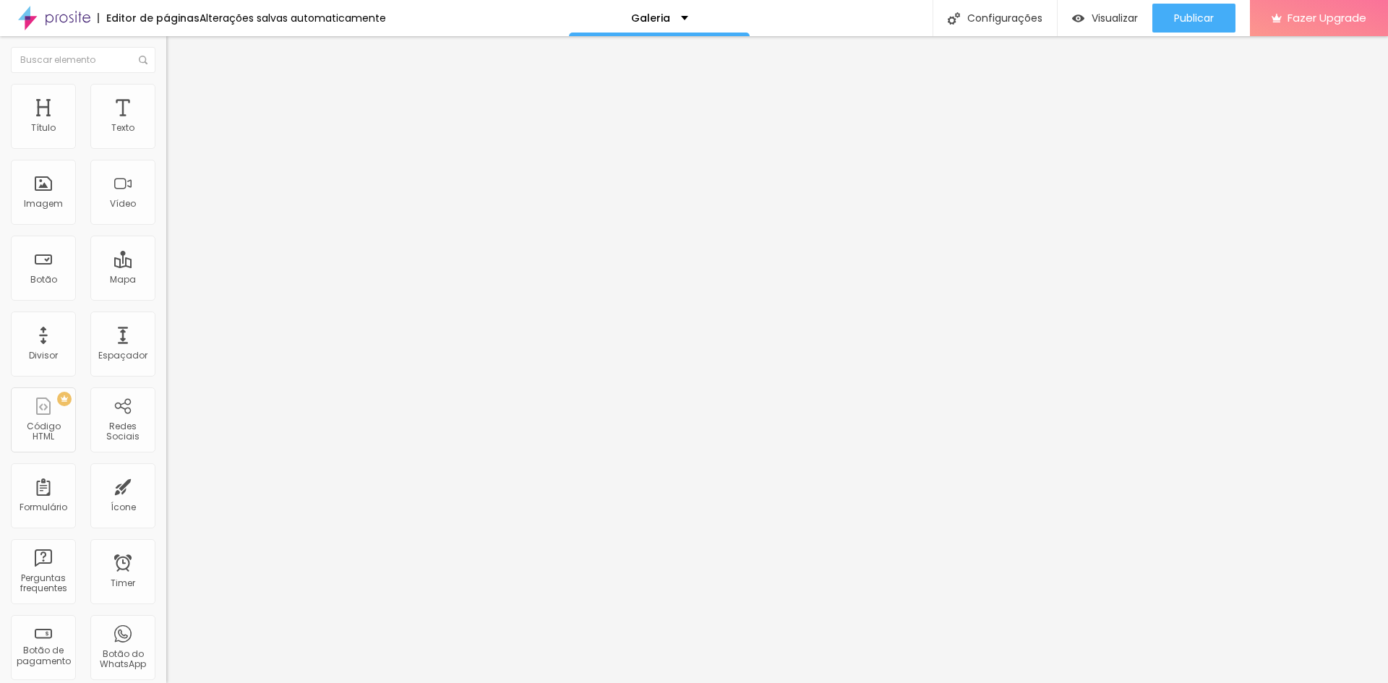
click at [166, 124] on span "Trocar imagem" at bounding box center [205, 118] width 79 height 12
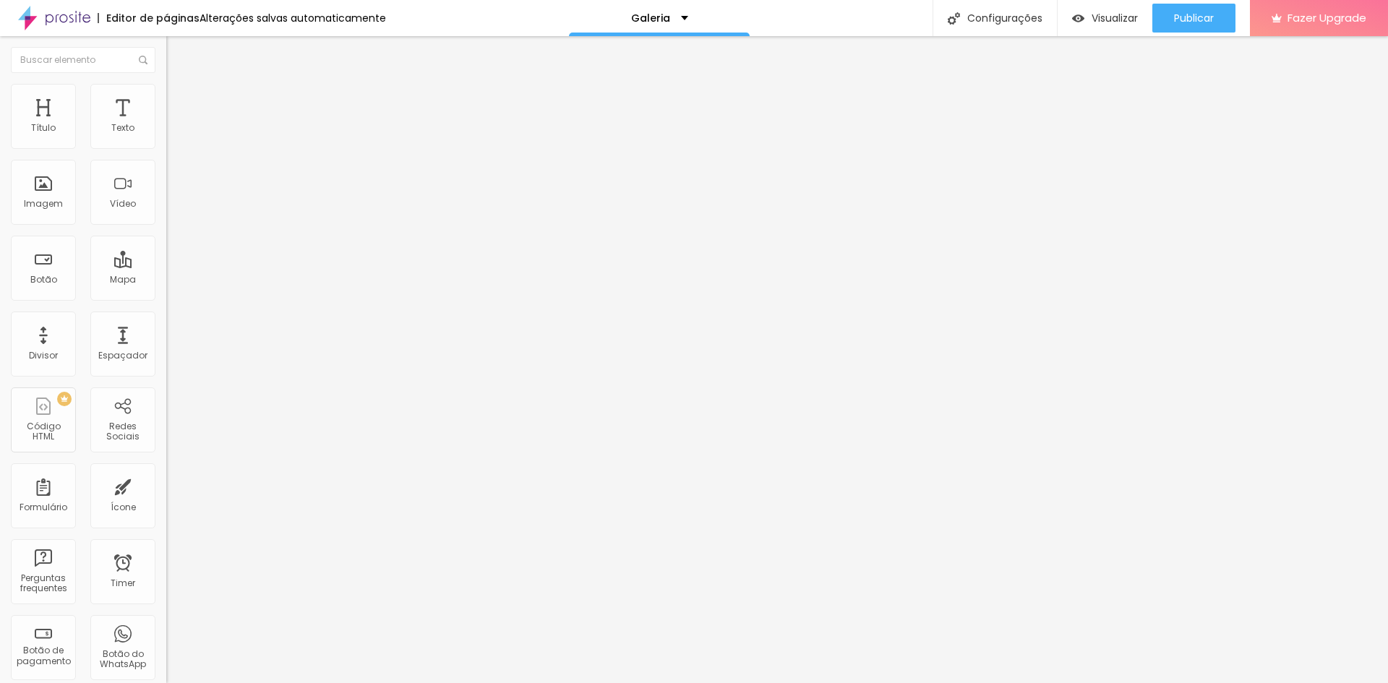
click at [166, 124] on span "Trocar imagem" at bounding box center [205, 118] width 79 height 12
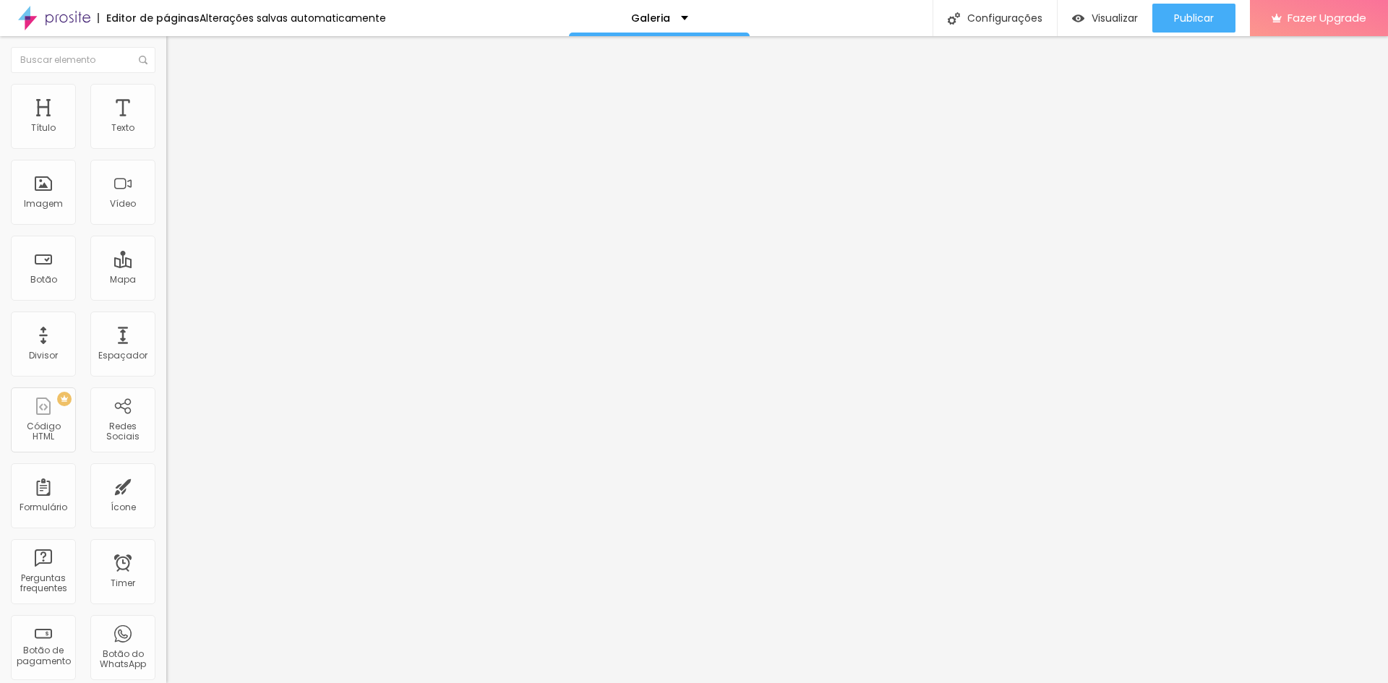
click at [166, 124] on span "Trocar imagem" at bounding box center [205, 118] width 79 height 12
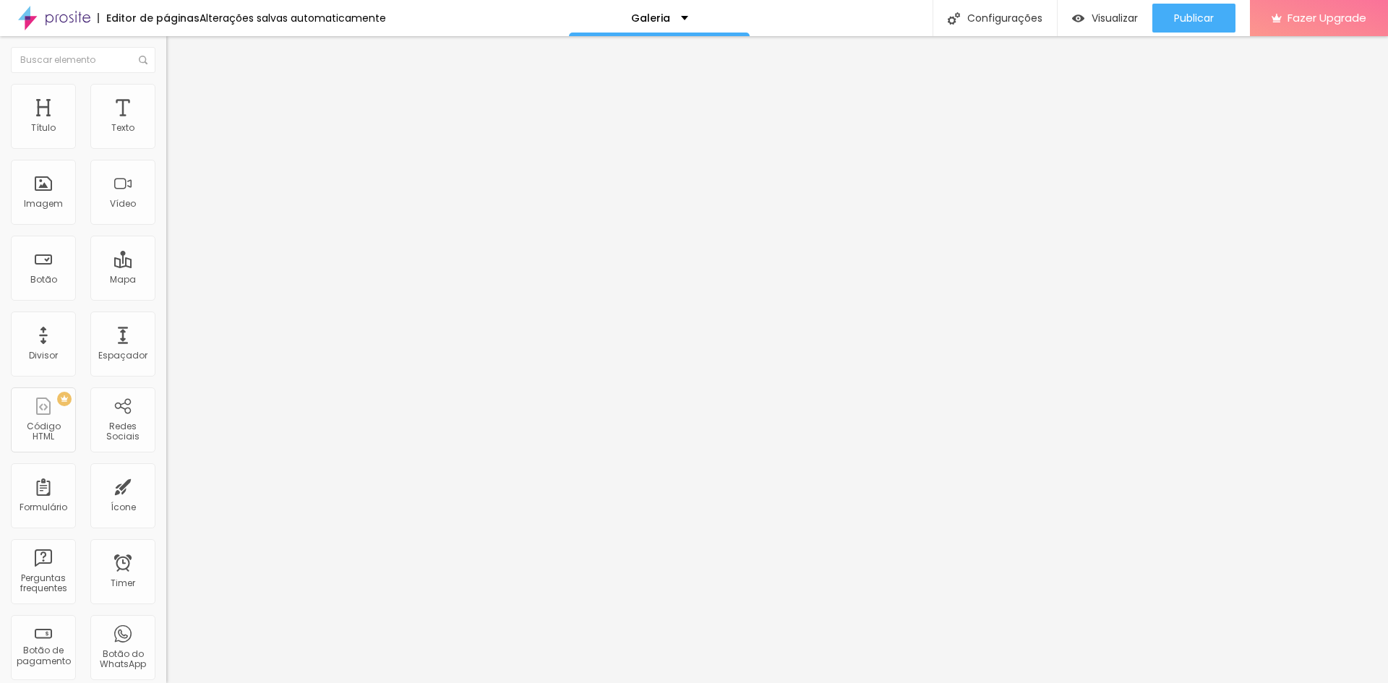
click at [166, 124] on span "Trocar imagem" at bounding box center [205, 118] width 79 height 12
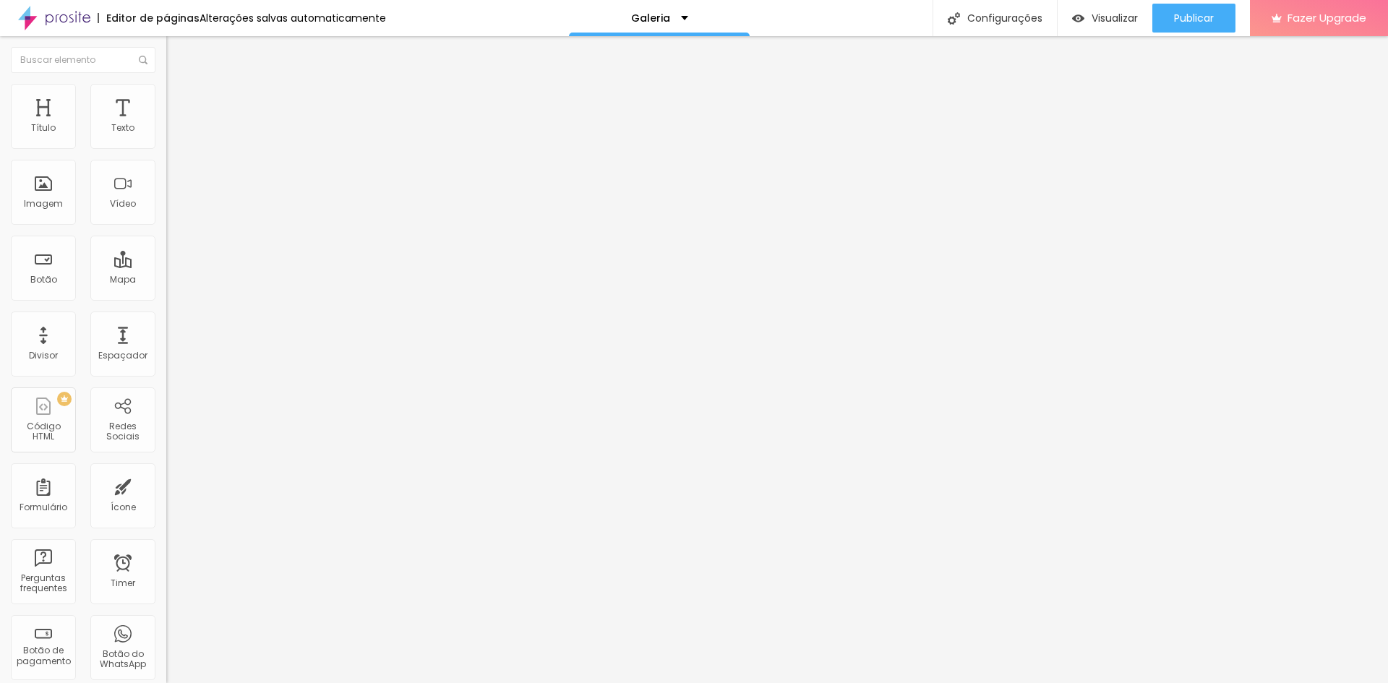
click at [166, 124] on span "Trocar imagem" at bounding box center [205, 118] width 79 height 12
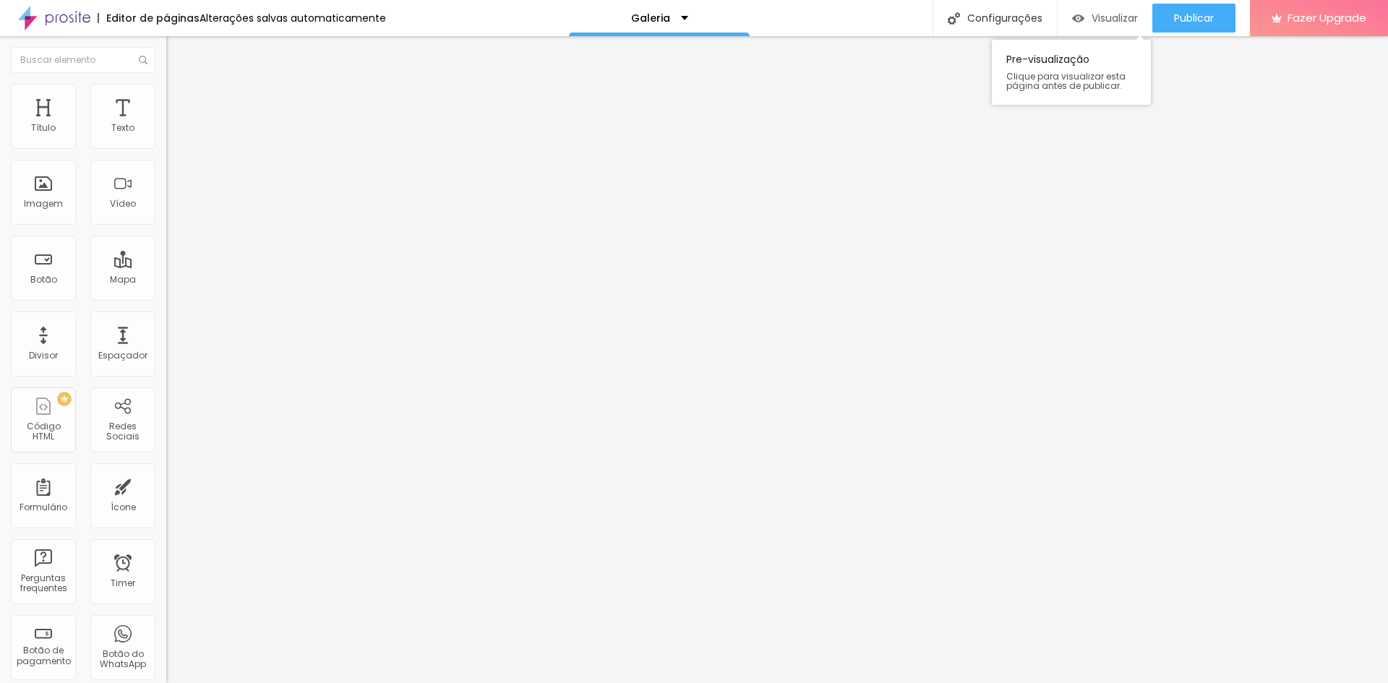
click at [1095, 19] on span "Visualizar" at bounding box center [1115, 18] width 46 height 12
click at [166, 124] on span "Trocar imagem" at bounding box center [205, 118] width 79 height 12
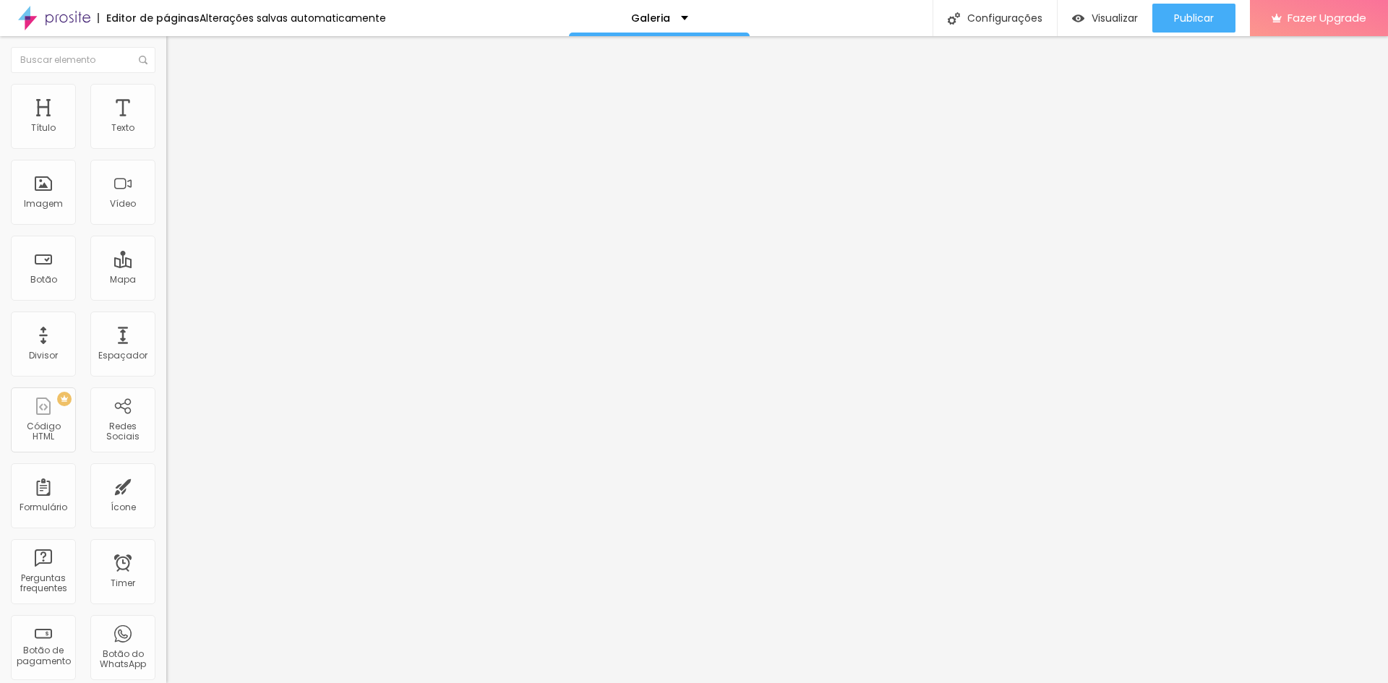
click at [166, 124] on span "Trocar imagem" at bounding box center [205, 118] width 79 height 12
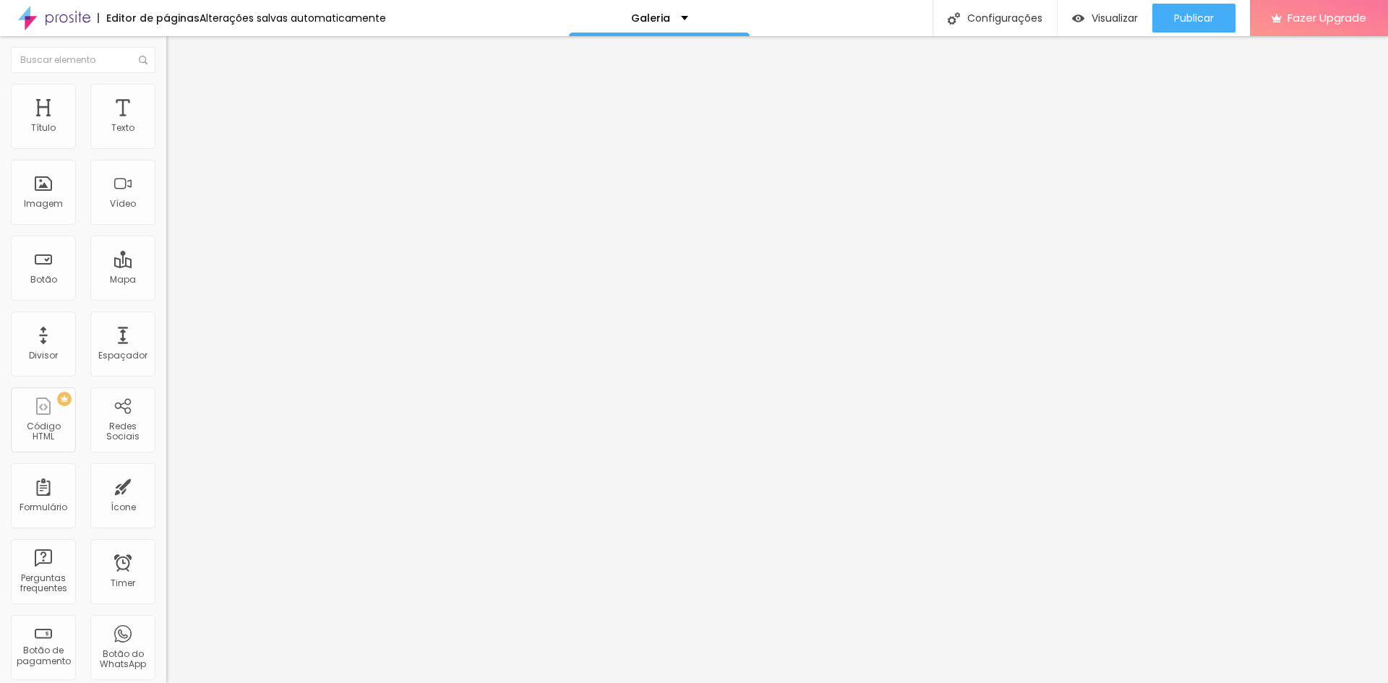
click at [166, 124] on span "Trocar imagem" at bounding box center [205, 118] width 79 height 12
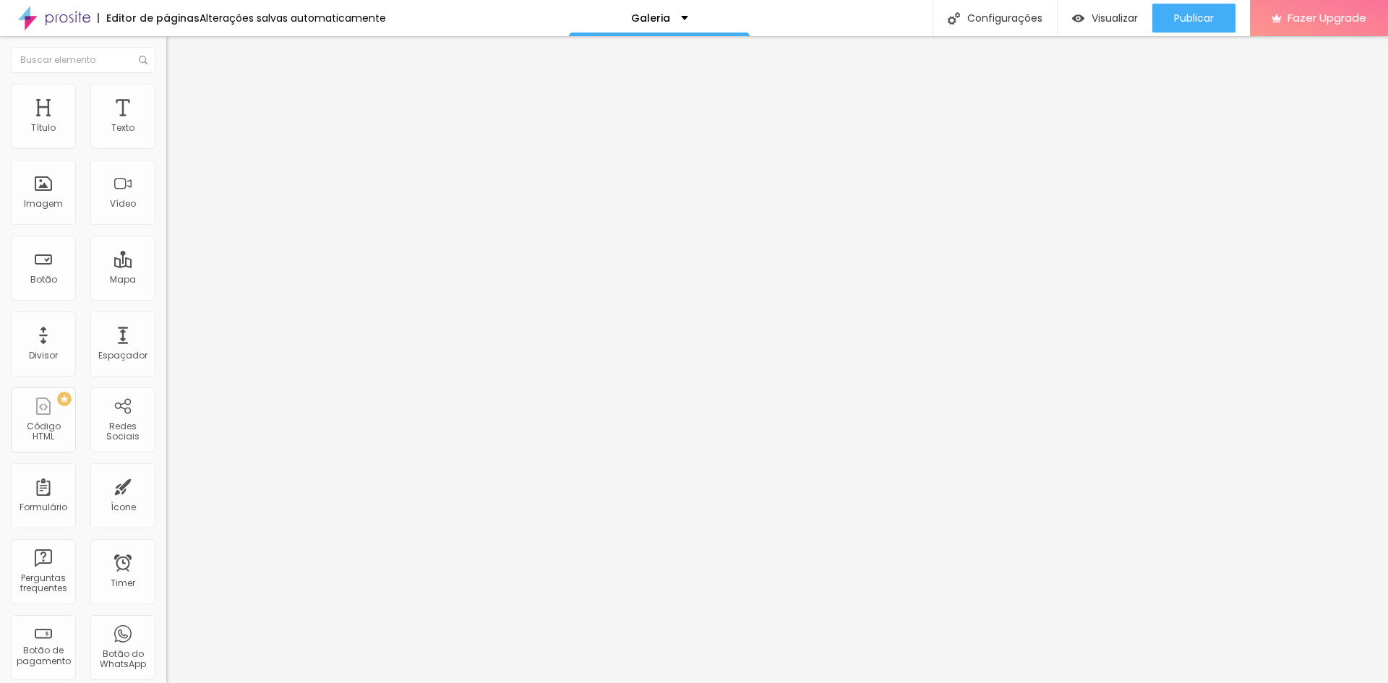
click at [166, 124] on span "Trocar imagem" at bounding box center [205, 118] width 79 height 12
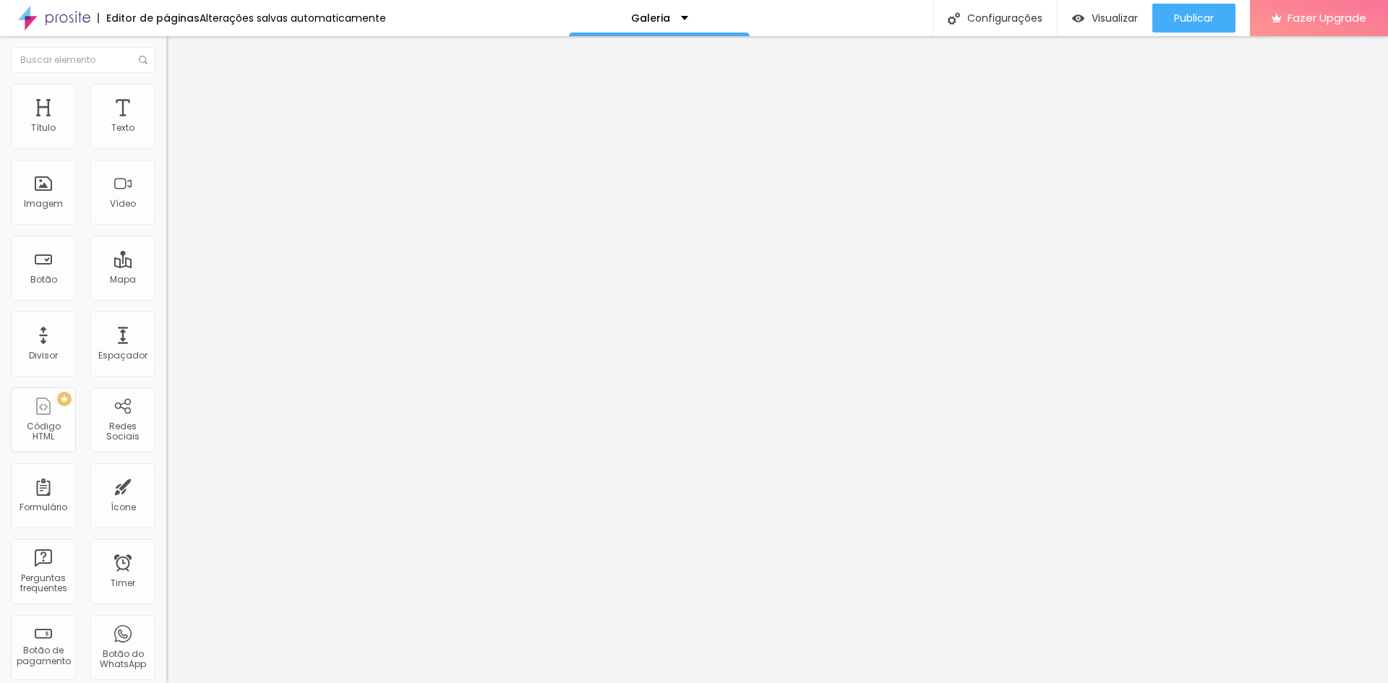
click at [166, 124] on span "Trocar imagem" at bounding box center [205, 118] width 79 height 12
click at [677, 18] on div "Galeria" at bounding box center [659, 18] width 57 height 10
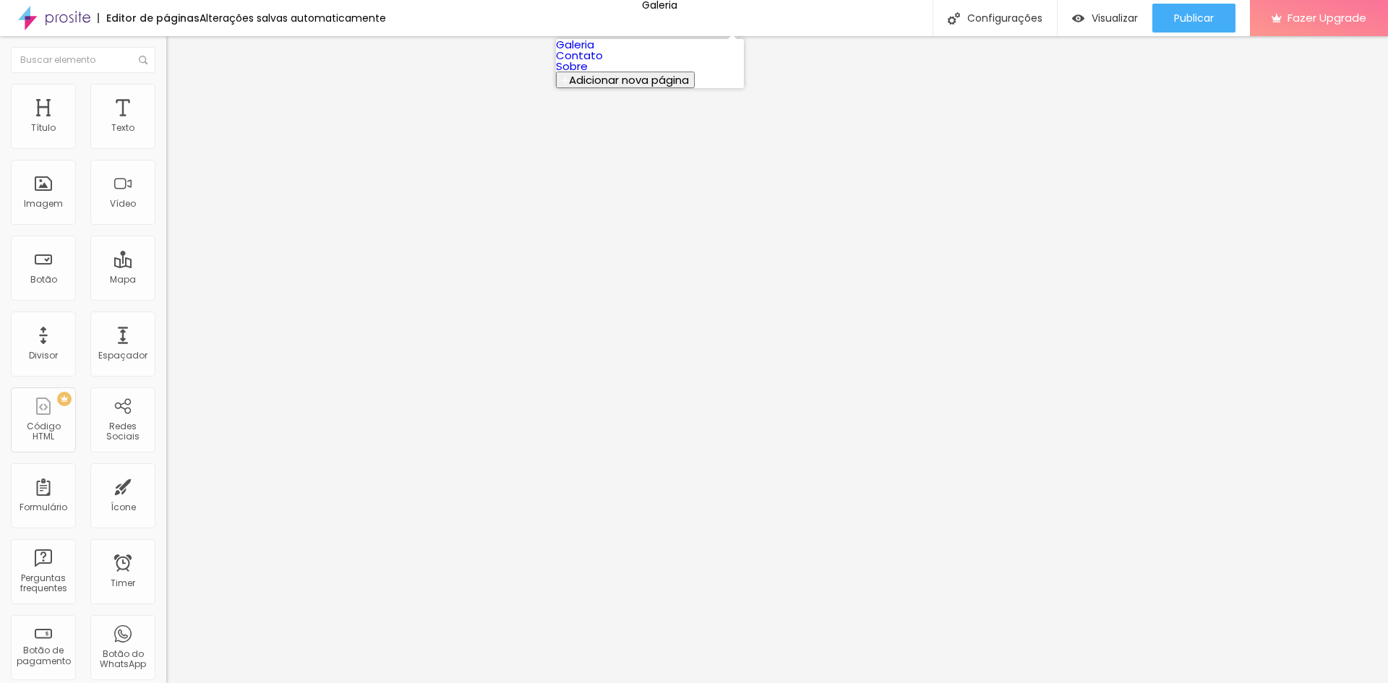
click at [594, 47] on link "Galeria" at bounding box center [575, 44] width 38 height 15
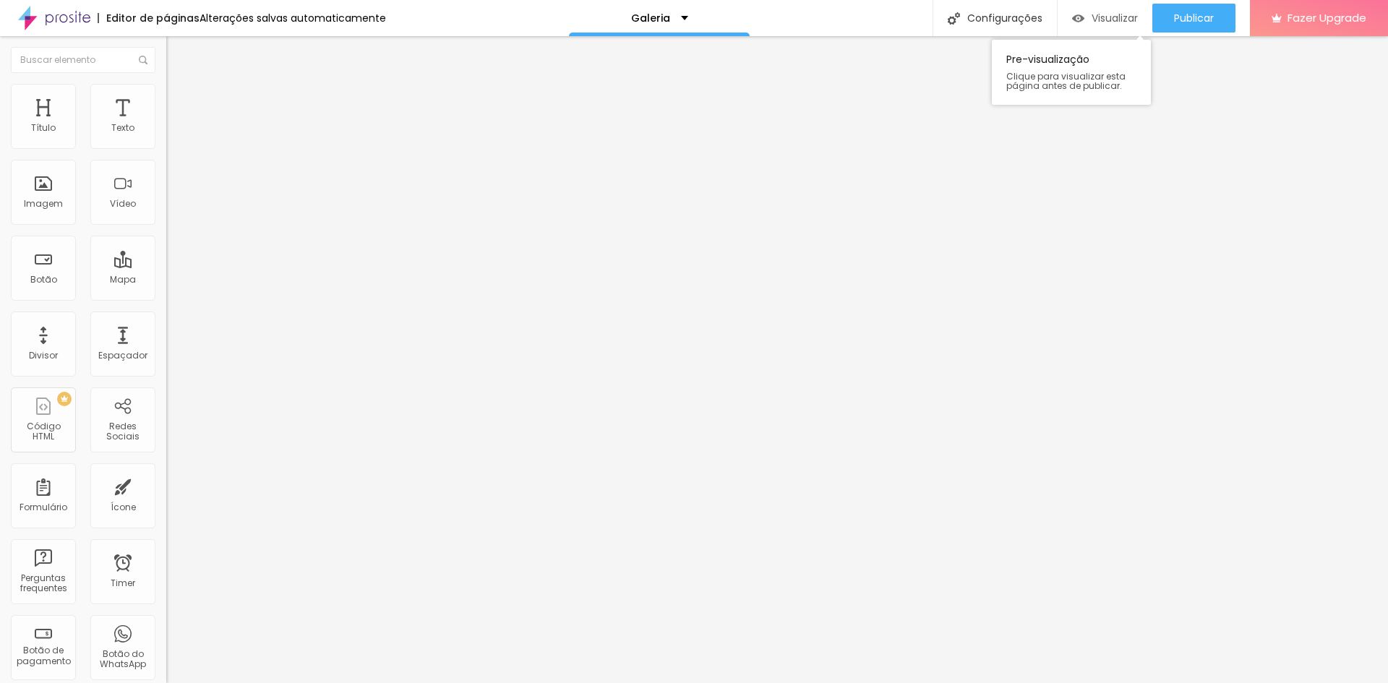
click at [1092, 16] on span "Visualizar" at bounding box center [1115, 18] width 46 height 12
click at [166, 84] on img at bounding box center [172, 90] width 13 height 13
click at [177, 54] on img "button" at bounding box center [183, 53] width 12 height 12
click at [968, 13] on div "Configurações" at bounding box center [995, 18] width 124 height 36
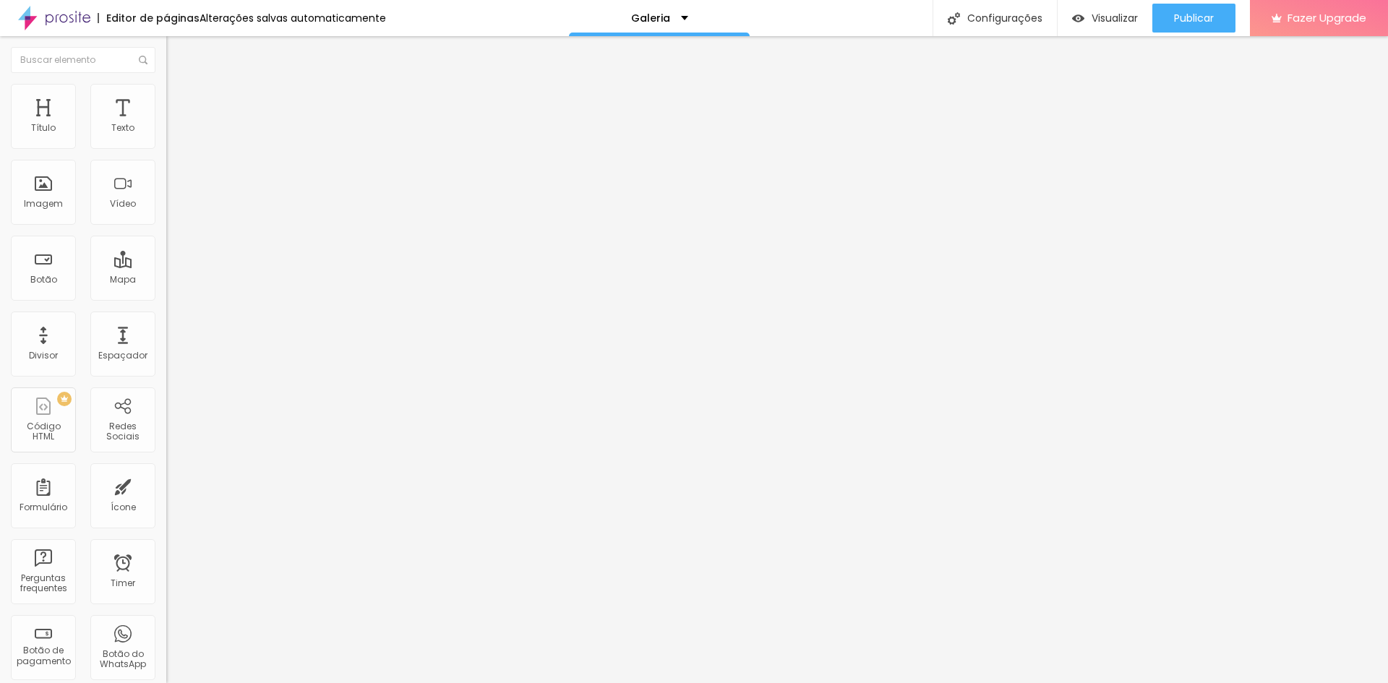
click at [55, 213] on div "Imagem" at bounding box center [43, 192] width 65 height 65
click at [638, 17] on p "Galeria" at bounding box center [650, 18] width 39 height 10
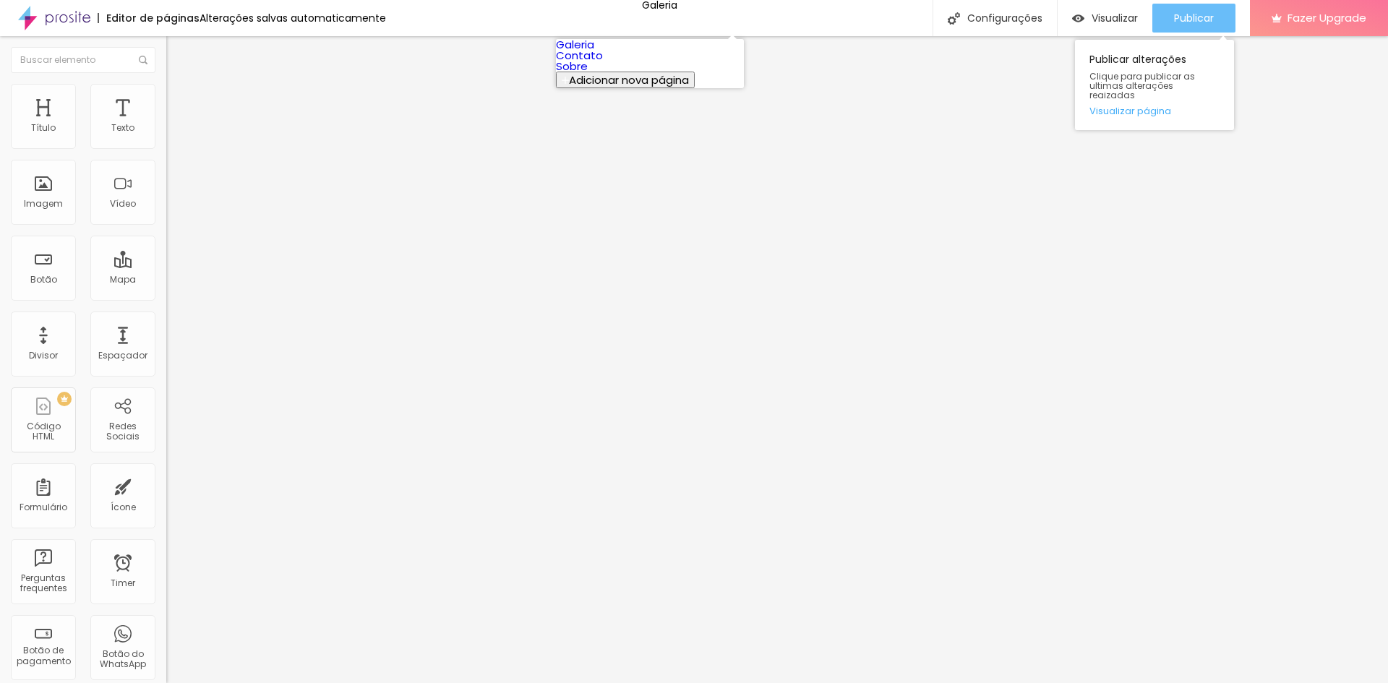
click at [1205, 16] on span "Publicar" at bounding box center [1194, 18] width 40 height 12
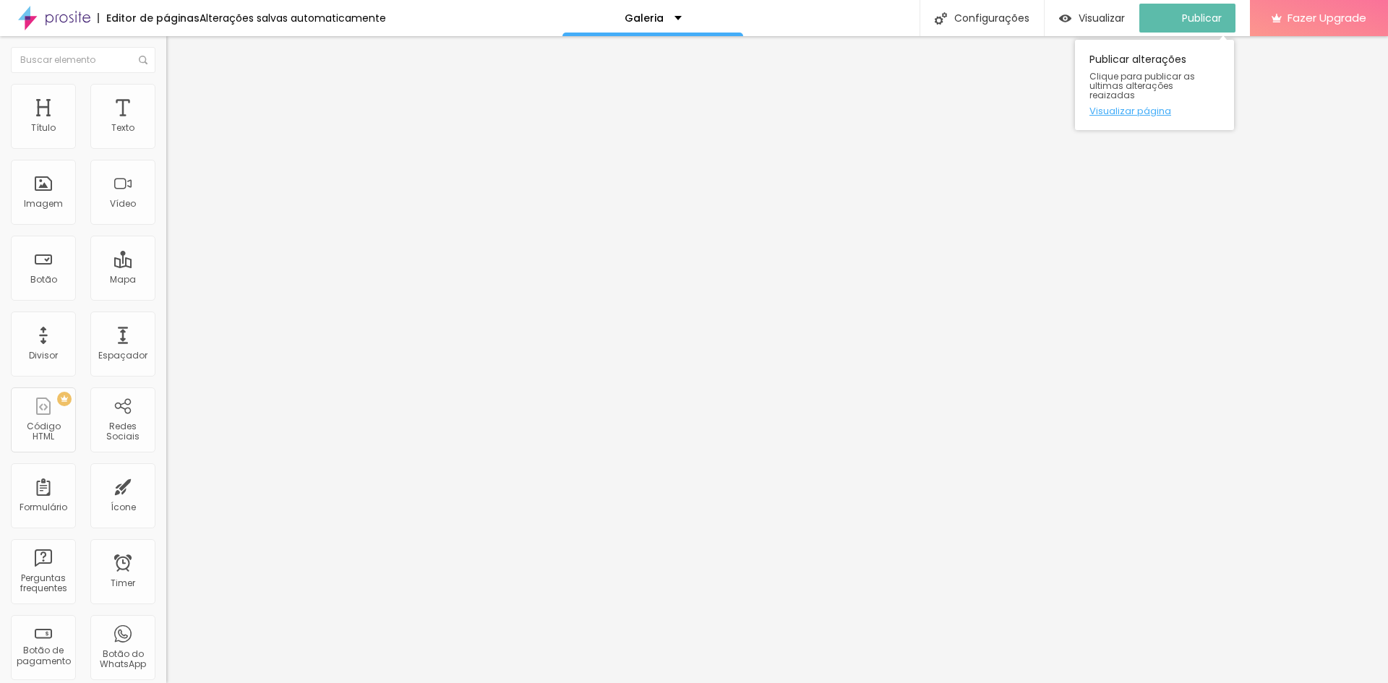
click at [1130, 107] on link "Visualizar página" at bounding box center [1155, 110] width 130 height 9
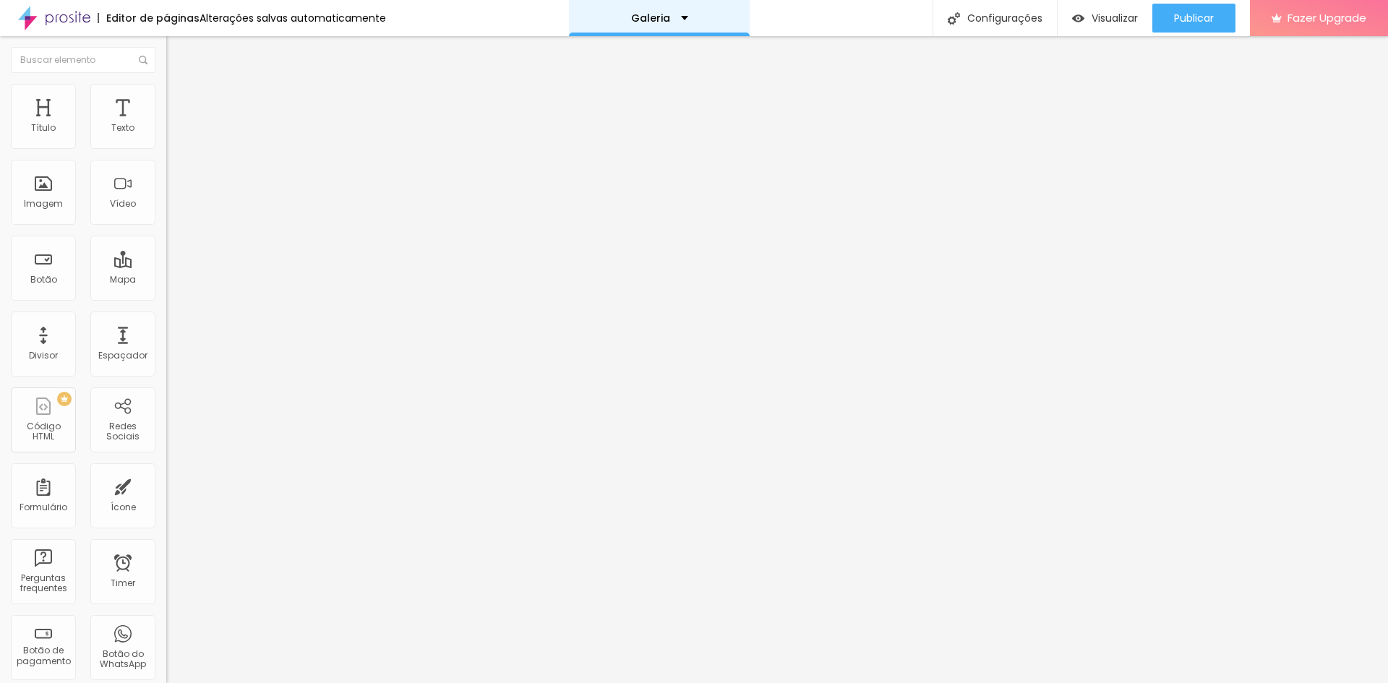
click at [633, 21] on p "Galeria" at bounding box center [650, 18] width 39 height 10
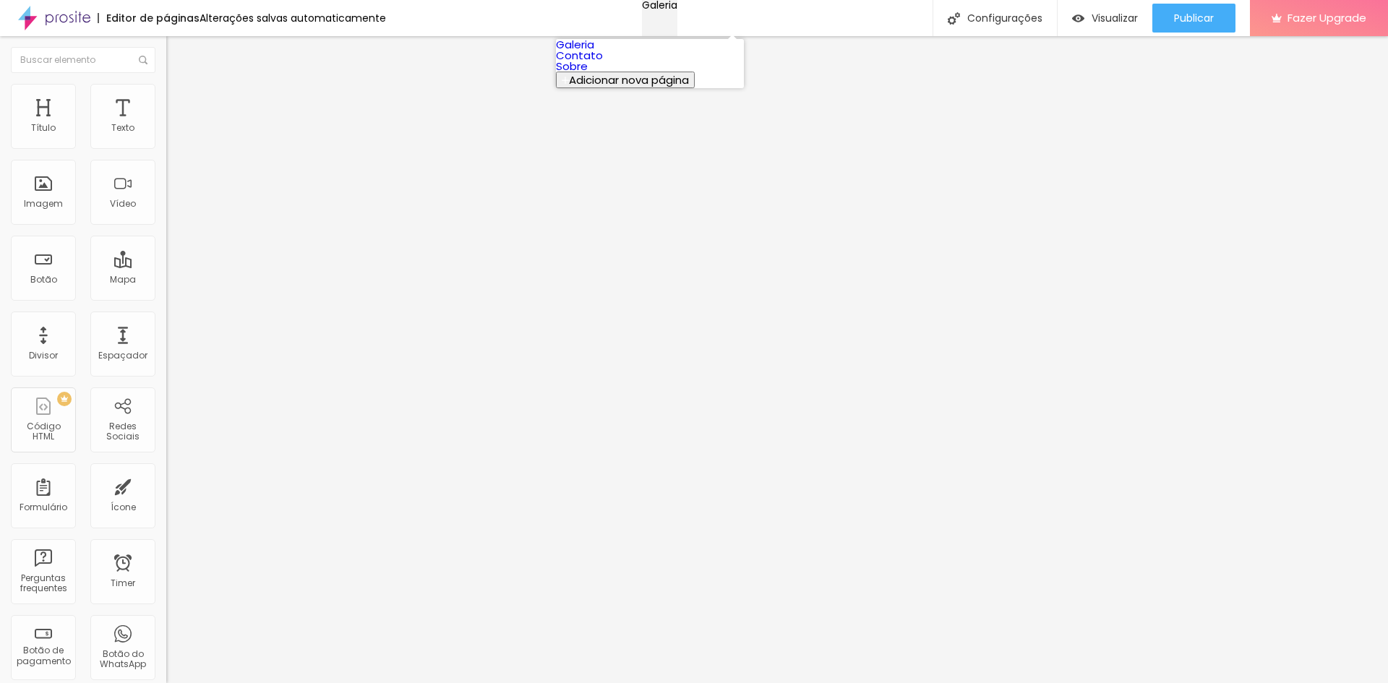
click at [642, 10] on p "Galeria" at bounding box center [659, 5] width 35 height 10
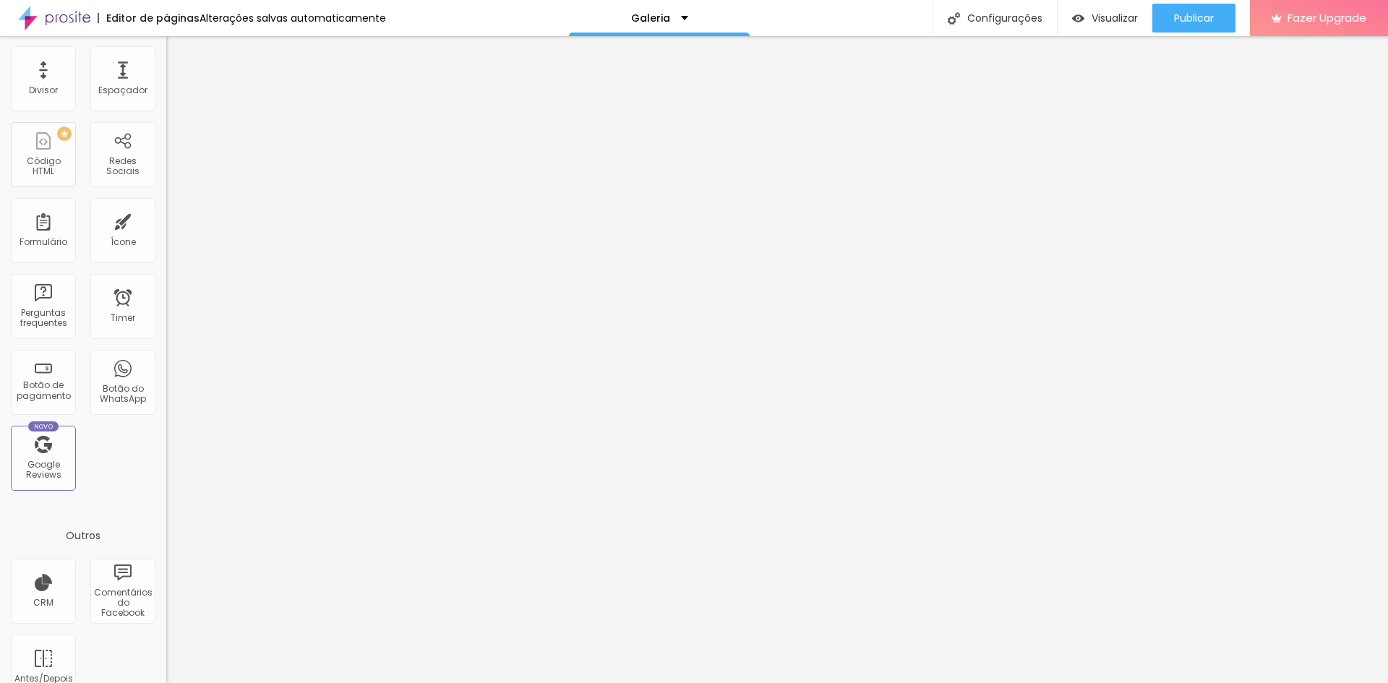
scroll to position [293, 0]
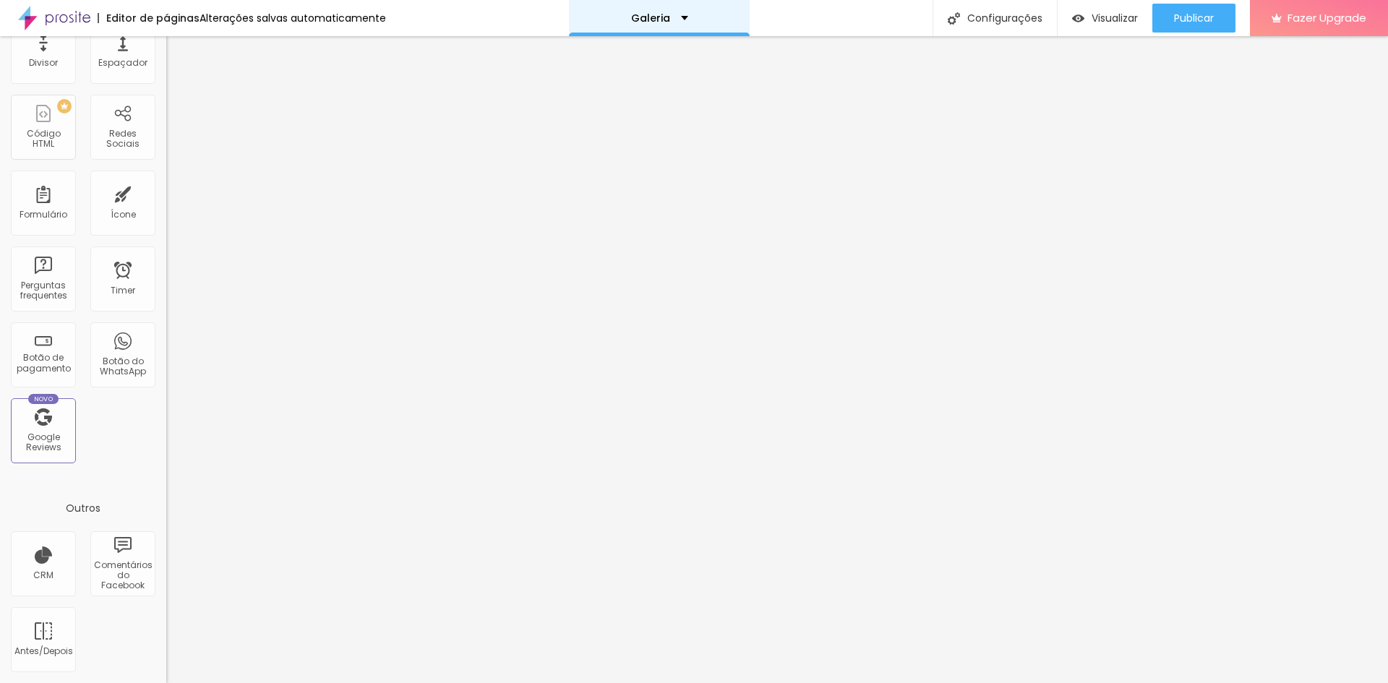
click at [646, 21] on p "Galeria" at bounding box center [650, 18] width 39 height 10
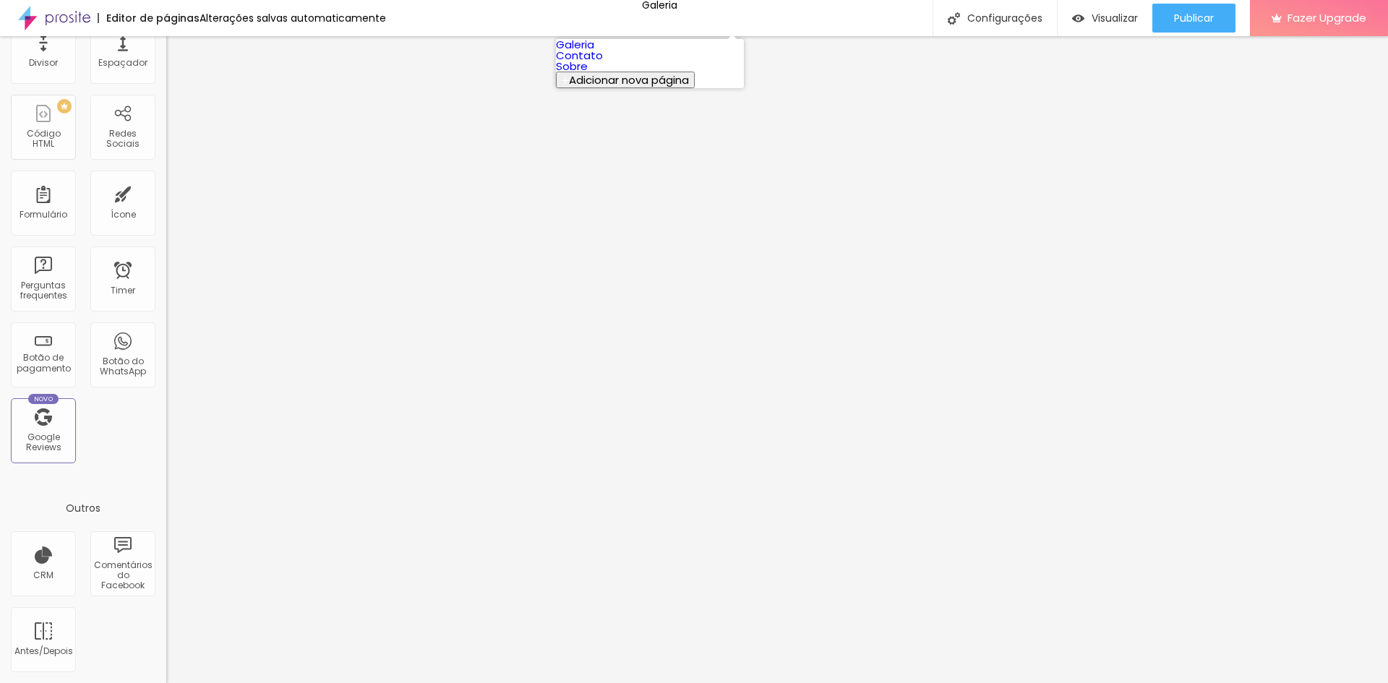
click at [594, 51] on link "Galeria" at bounding box center [575, 44] width 38 height 15
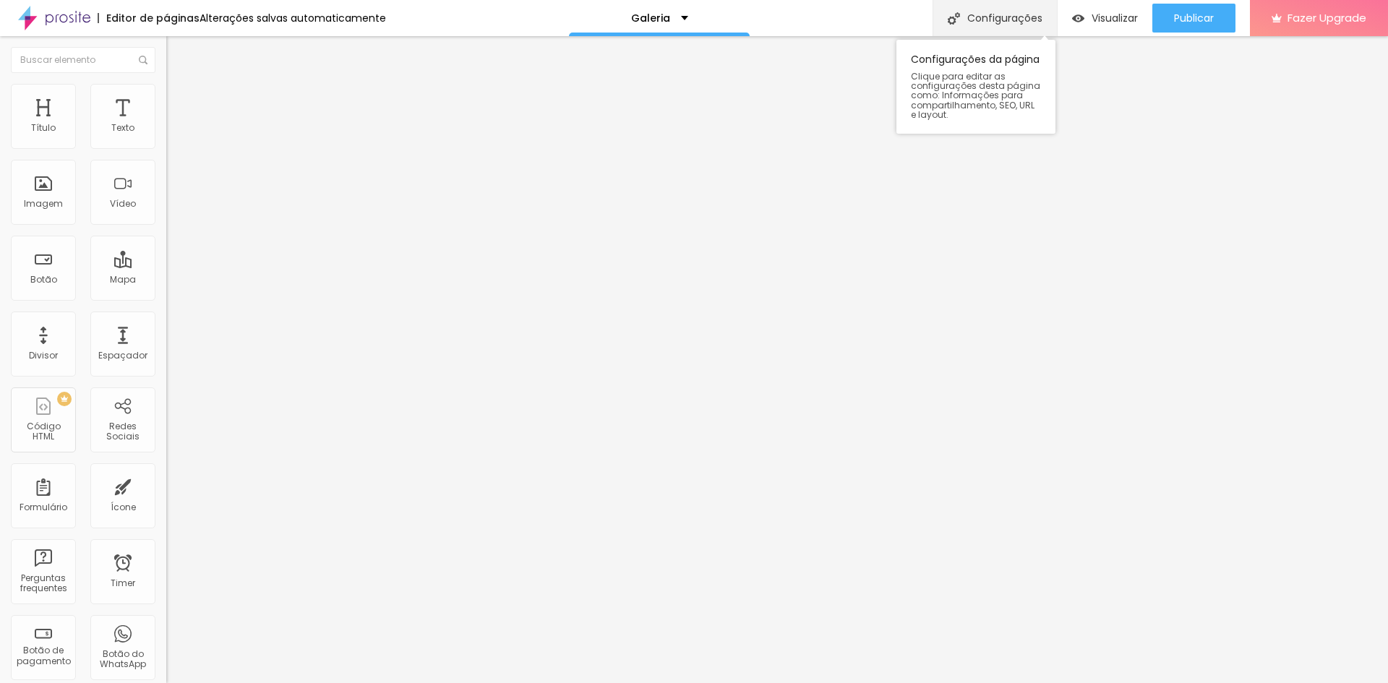
click at [1014, 21] on div "Configurações" at bounding box center [995, 18] width 124 height 36
click at [69, 20] on img at bounding box center [54, 18] width 72 height 36
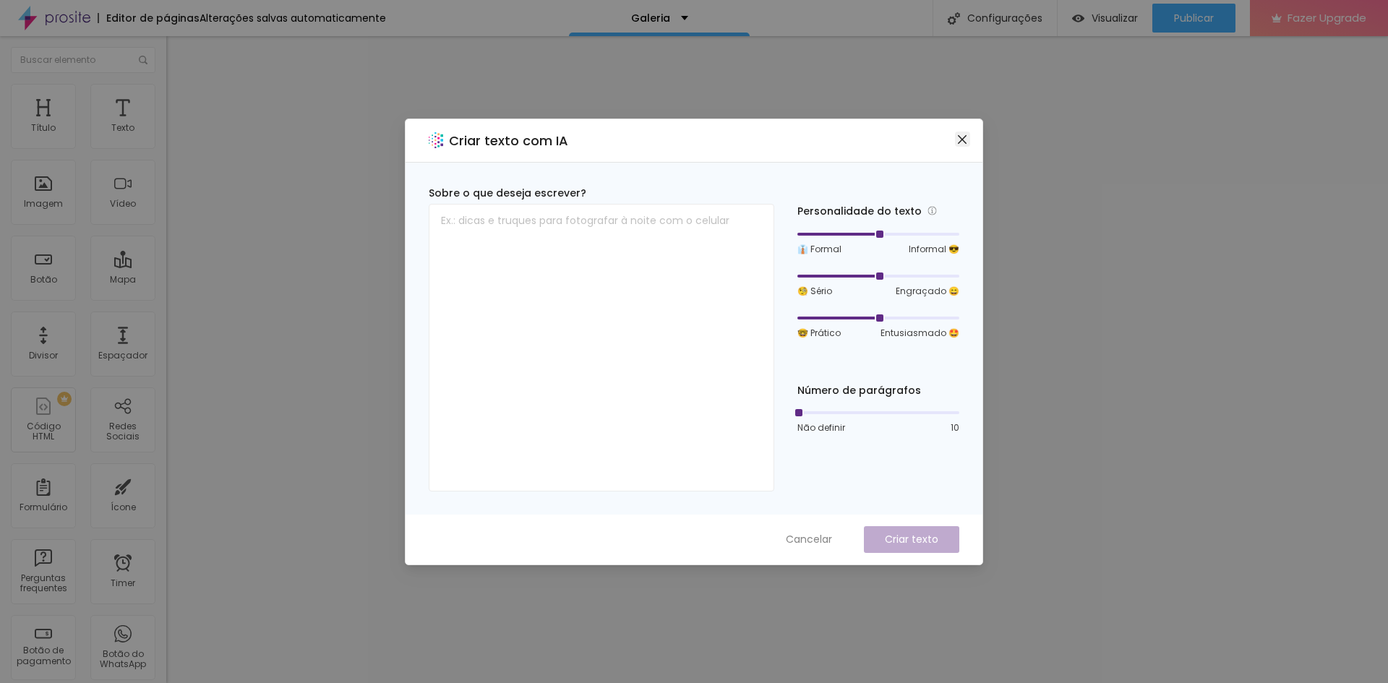
click at [960, 142] on icon "close" at bounding box center [963, 140] width 12 height 12
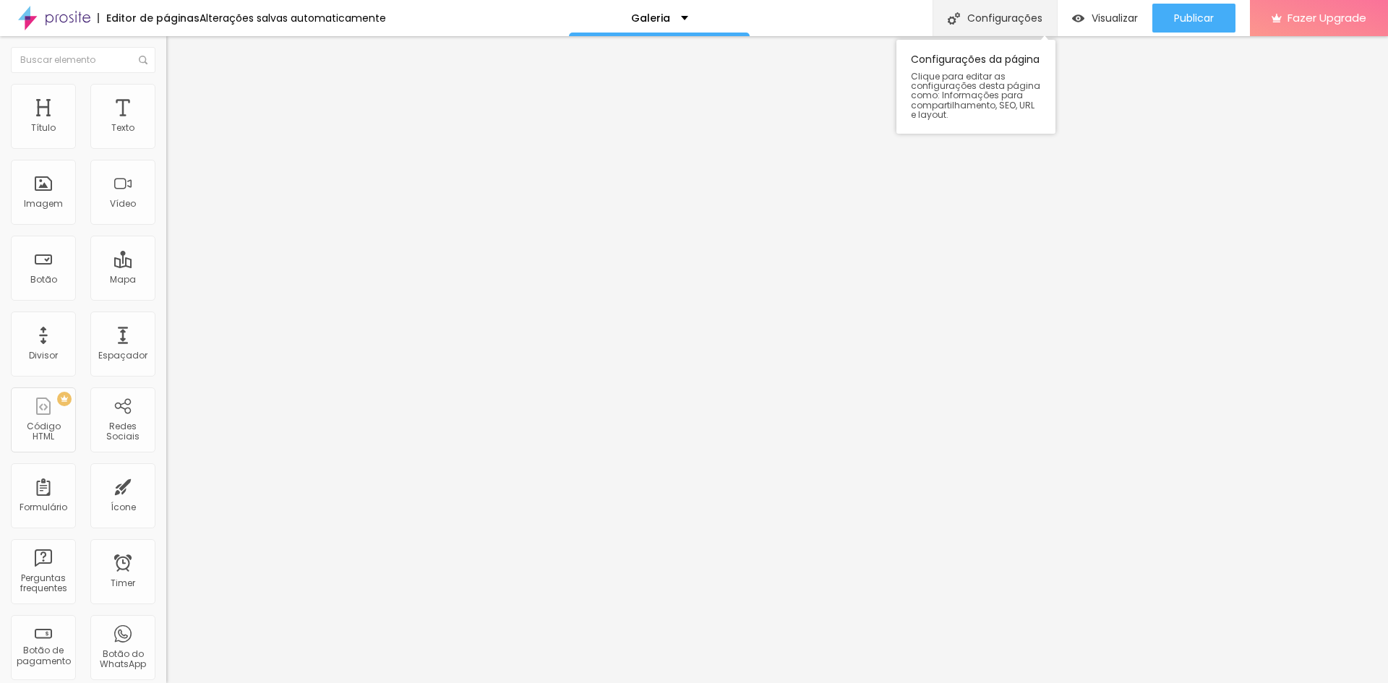
click at [990, 16] on div "Configurações" at bounding box center [995, 18] width 124 height 36
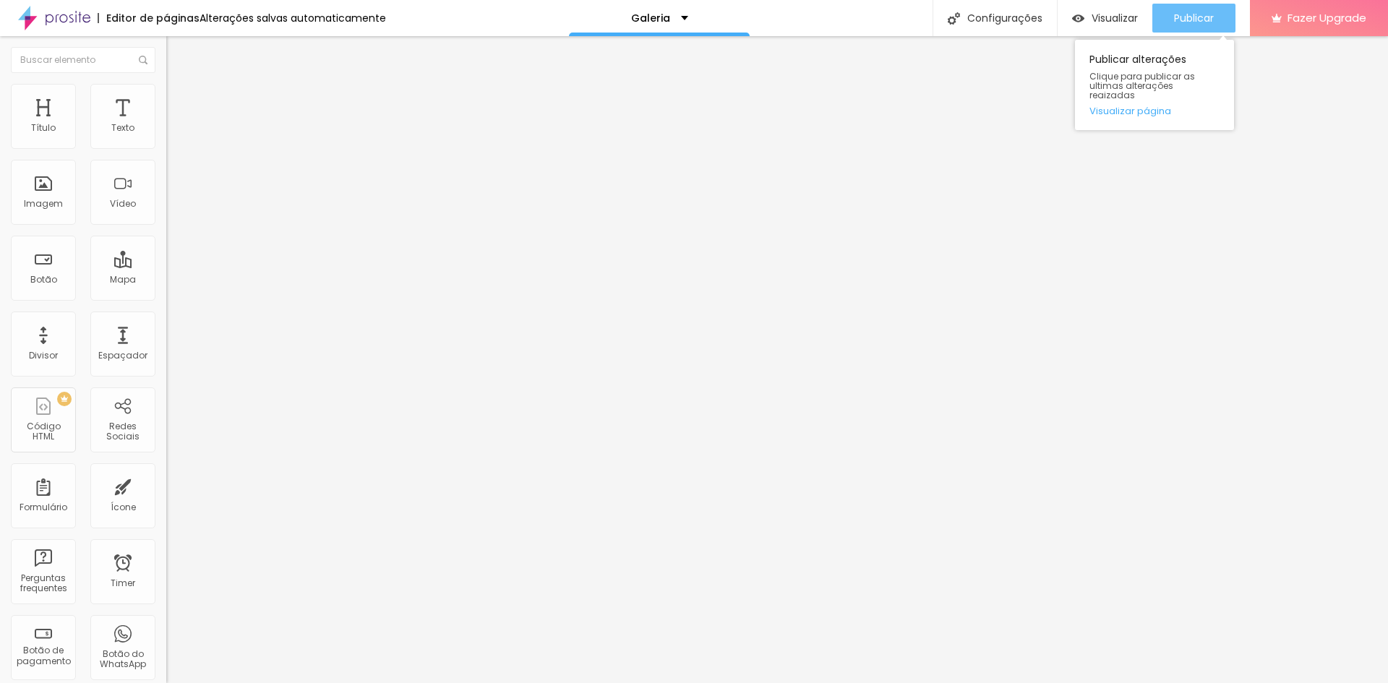
click at [1212, 30] on div "Publicar" at bounding box center [1194, 18] width 40 height 29
click at [56, 281] on div "Botão" at bounding box center [43, 268] width 65 height 65
click at [166, 316] on div at bounding box center [249, 316] width 166 height 0
click at [166, 87] on img at bounding box center [172, 90] width 13 height 13
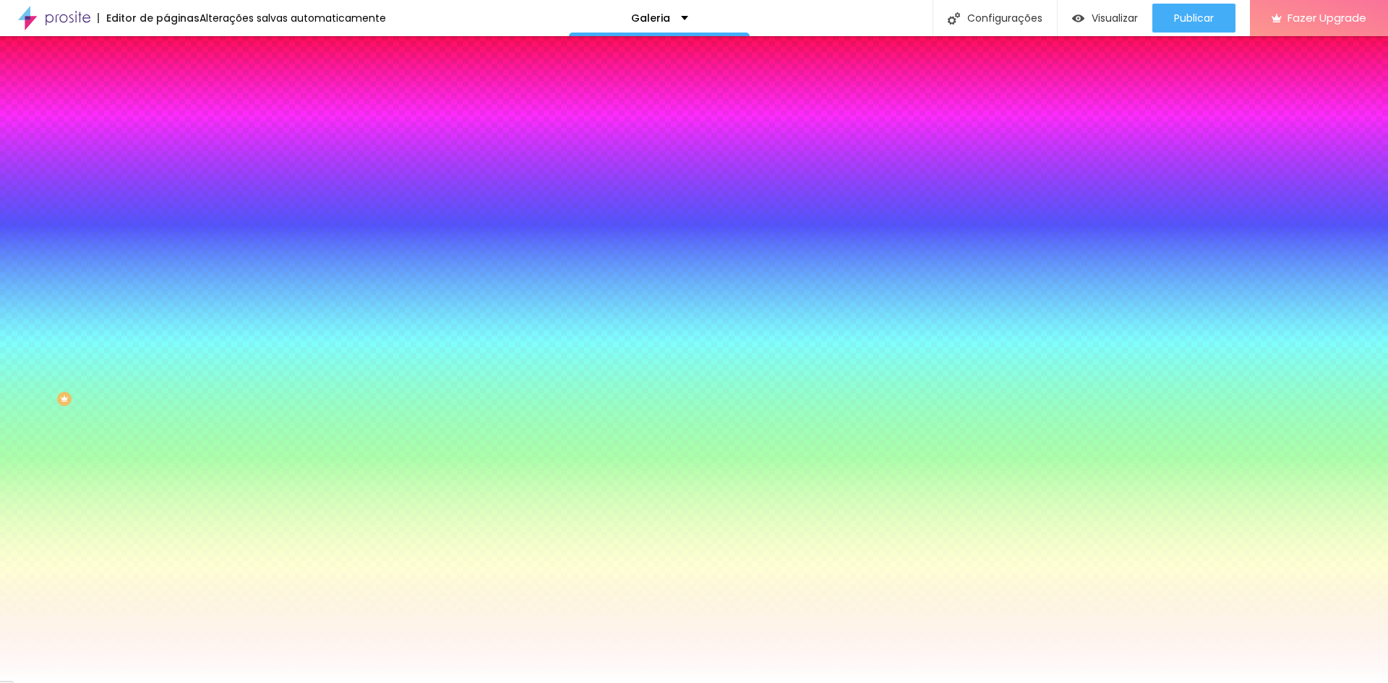
click at [179, 102] on span "Avançado" at bounding box center [203, 108] width 48 height 12
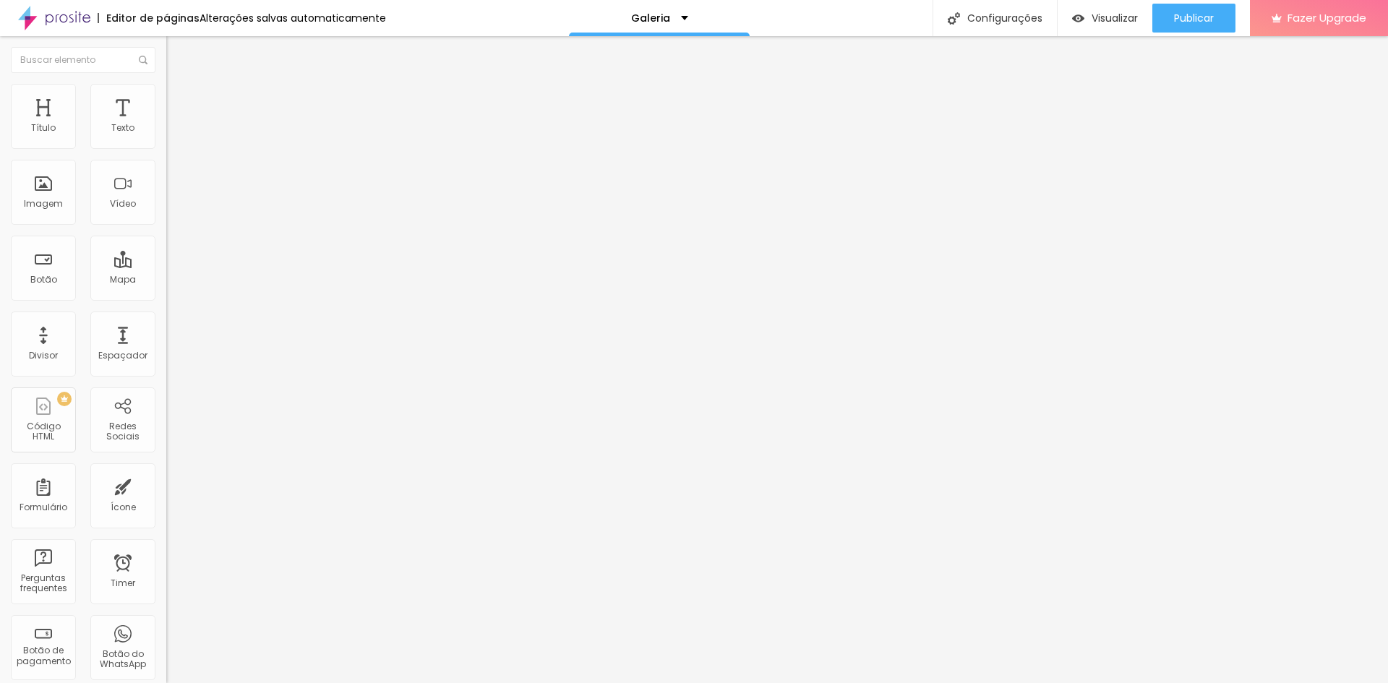
click at [166, 84] on li "Conteúdo" at bounding box center [249, 76] width 166 height 14
click at [688, 9] on div "Galeria" at bounding box center [659, 18] width 181 height 36
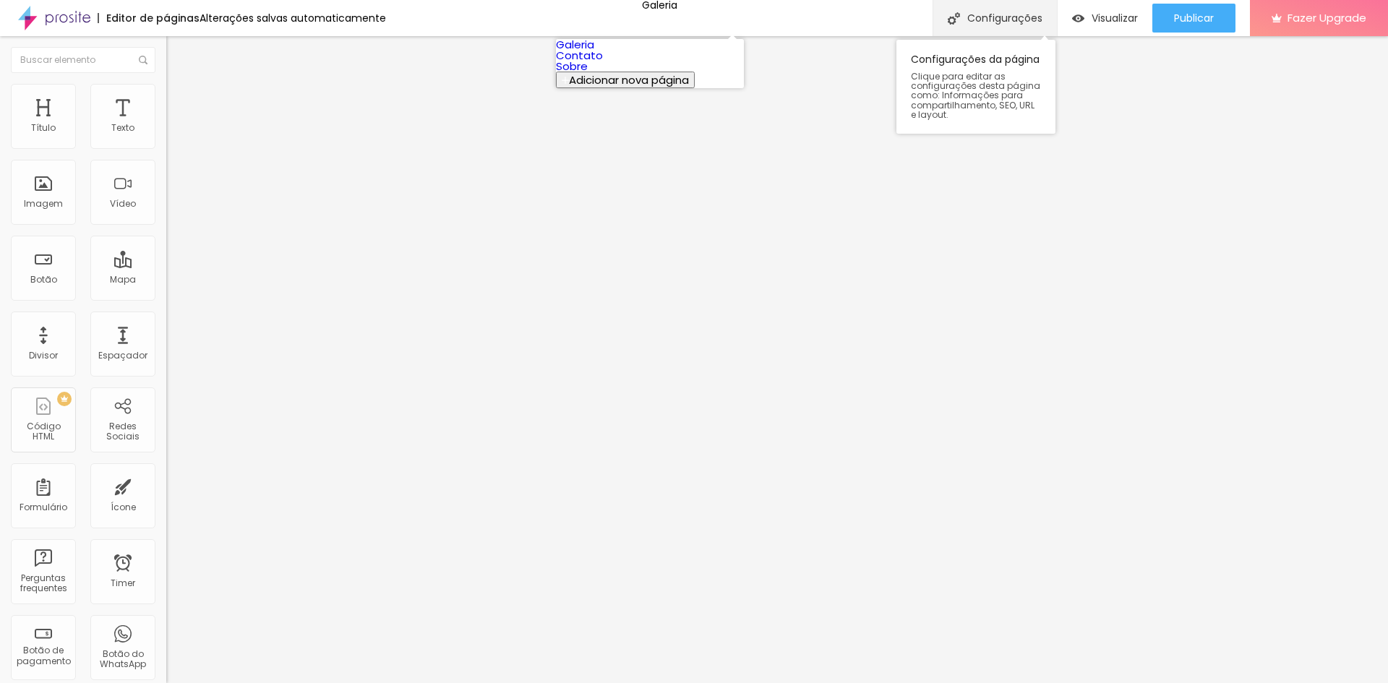
click at [992, 9] on div "Configurações" at bounding box center [995, 18] width 124 height 36
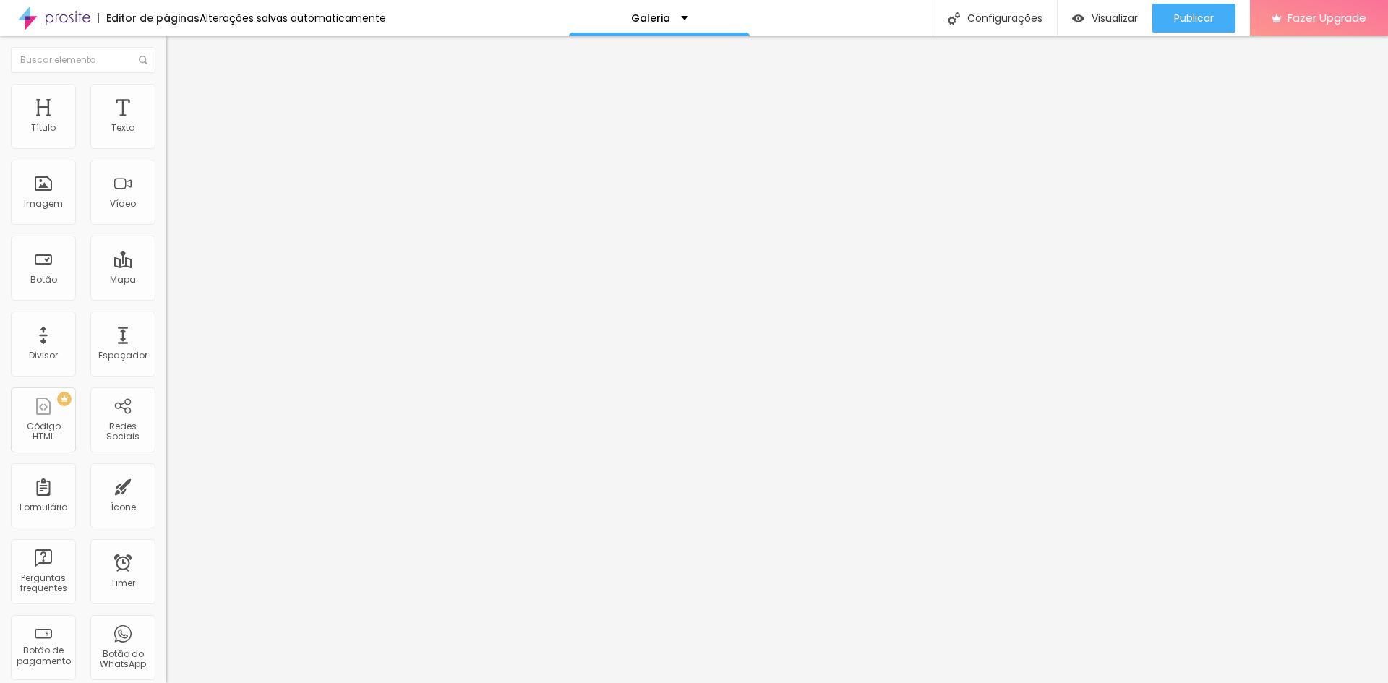
click at [177, 54] on img "button" at bounding box center [183, 53] width 12 height 12
click at [55, 17] on img at bounding box center [54, 18] width 72 height 36
